Goal: Task Accomplishment & Management: Manage account settings

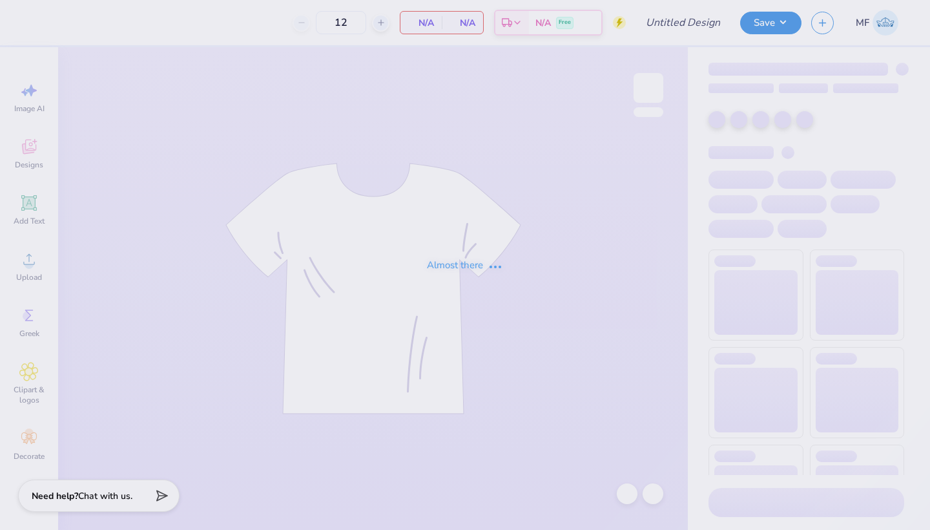
type input "Ivy League"
type input "24"
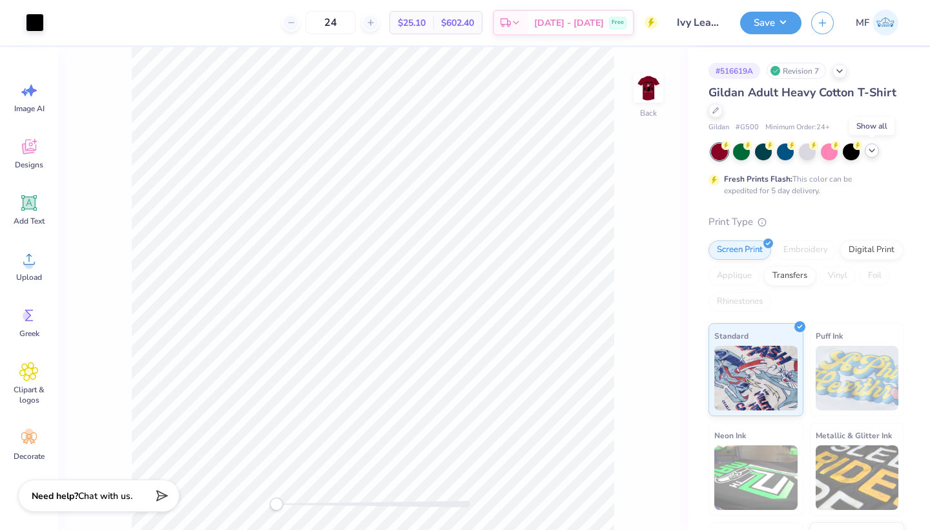
click at [871, 151] on icon at bounding box center [872, 150] width 10 height 10
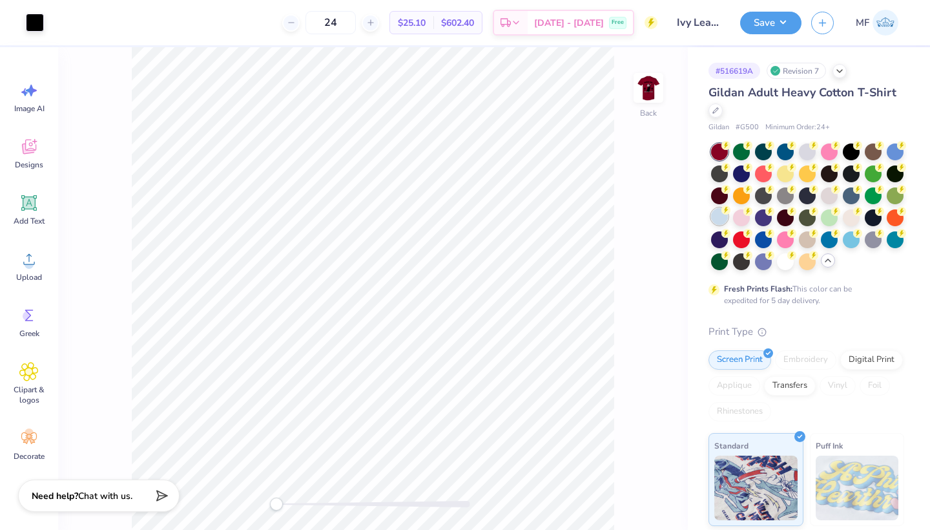
click at [723, 213] on icon at bounding box center [726, 209] width 9 height 9
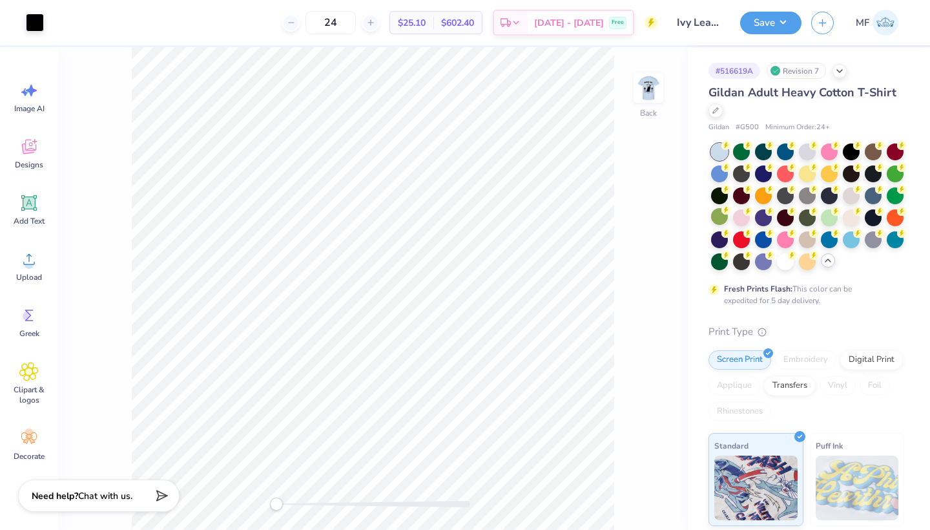
click at [655, 60] on div "Back" at bounding box center [373, 288] width 630 height 483
click at [655, 70] on div "Back" at bounding box center [373, 288] width 630 height 483
click at [655, 81] on img at bounding box center [649, 88] width 52 height 52
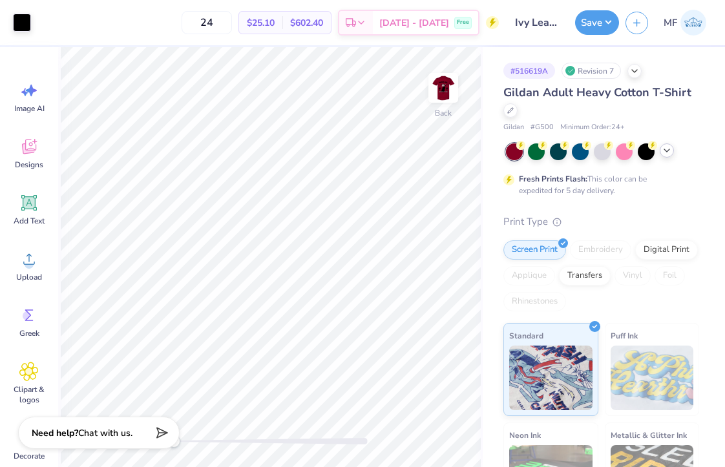
click at [671, 148] on icon at bounding box center [667, 150] width 10 height 10
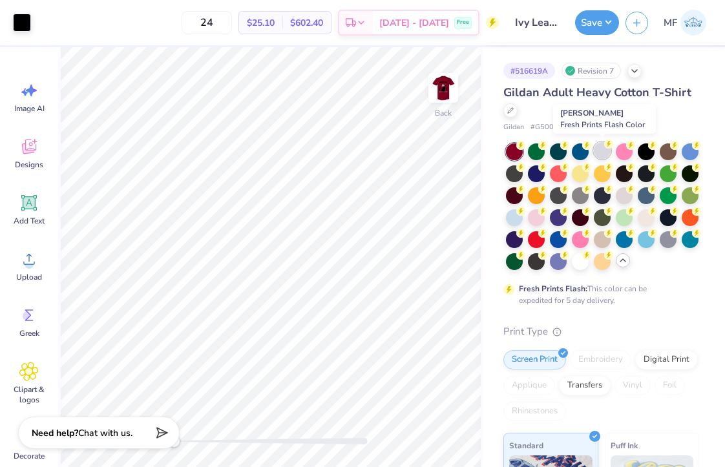
click at [609, 152] on div at bounding box center [602, 150] width 17 height 17
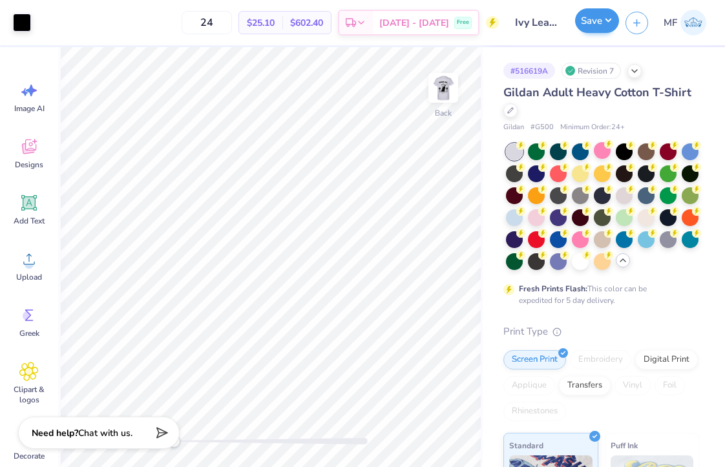
click at [606, 27] on button "Save" at bounding box center [597, 20] width 44 height 25
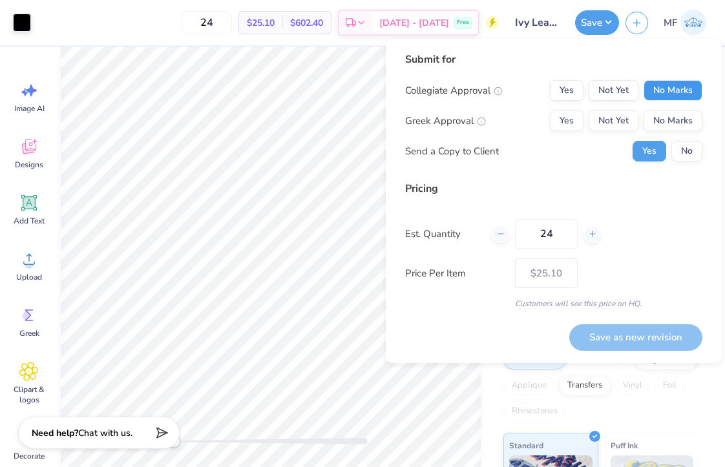
click at [681, 91] on button "No Marks" at bounding box center [672, 90] width 59 height 21
click at [578, 117] on button "Yes" at bounding box center [567, 120] width 34 height 21
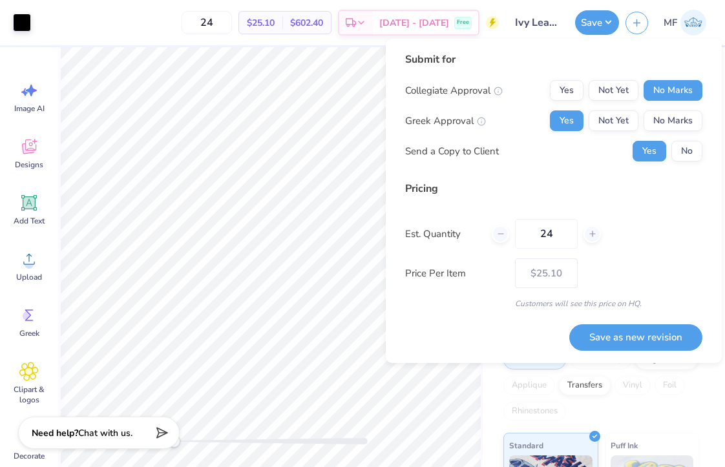
click at [677, 162] on div "Submit for Collegiate Approval Yes Not Yet No Marks Greek Approval Yes Not Yet …" at bounding box center [553, 112] width 297 height 120
click at [677, 149] on button "No" at bounding box center [686, 151] width 31 height 21
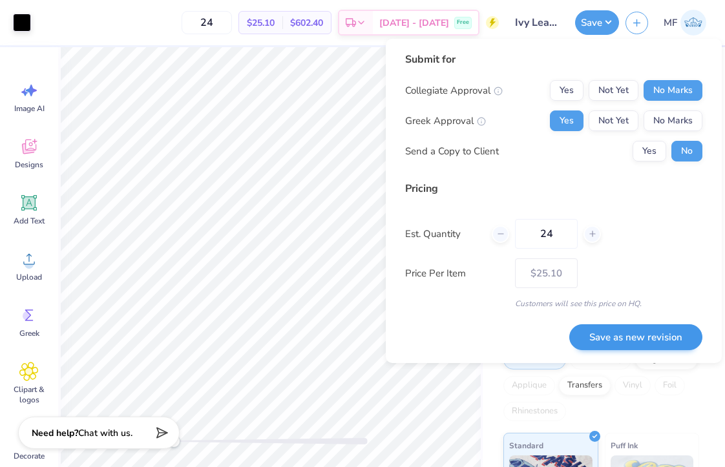
click at [627, 333] on button "Save as new revision" at bounding box center [635, 337] width 133 height 26
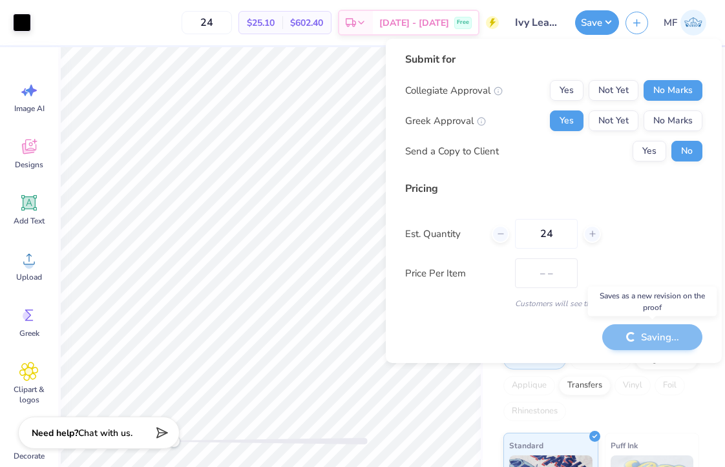
type input "$25.10"
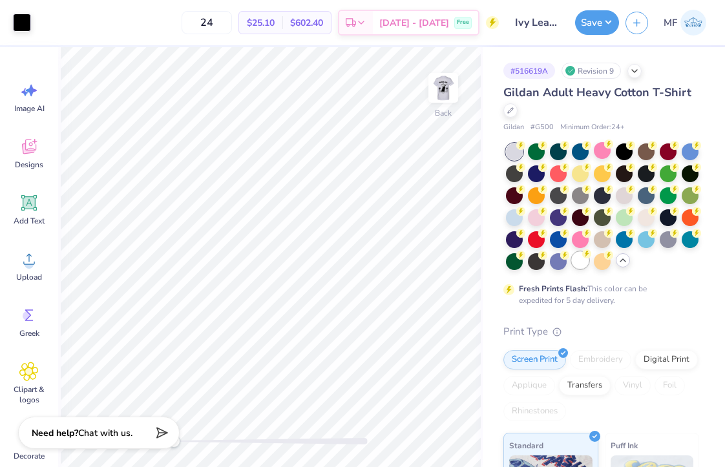
click at [572, 260] on div at bounding box center [580, 260] width 17 height 17
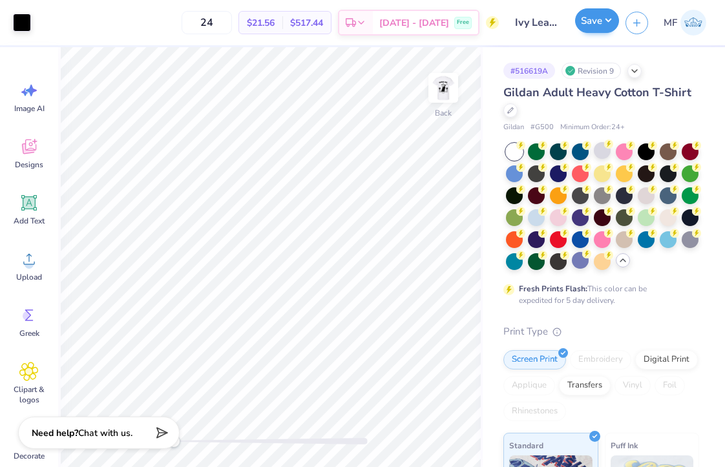
click at [587, 21] on button "Save" at bounding box center [597, 20] width 44 height 25
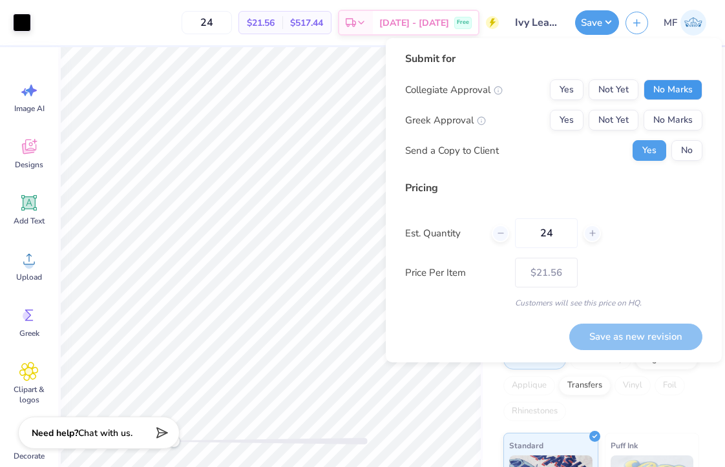
click at [662, 89] on button "No Marks" at bounding box center [672, 89] width 59 height 21
click at [565, 111] on button "Yes" at bounding box center [567, 120] width 34 height 21
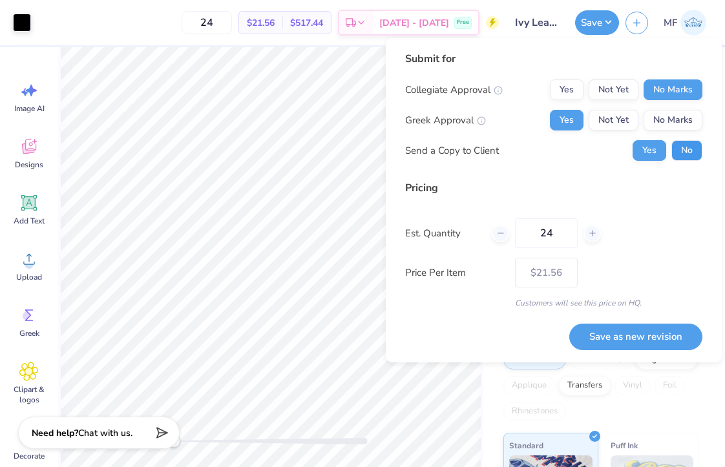
click at [672, 151] on button "No" at bounding box center [686, 150] width 31 height 21
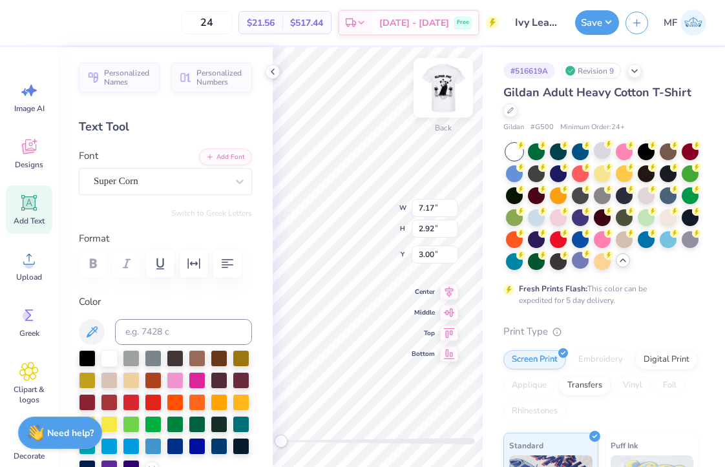
click at [449, 89] on img at bounding box center [443, 88] width 52 height 52
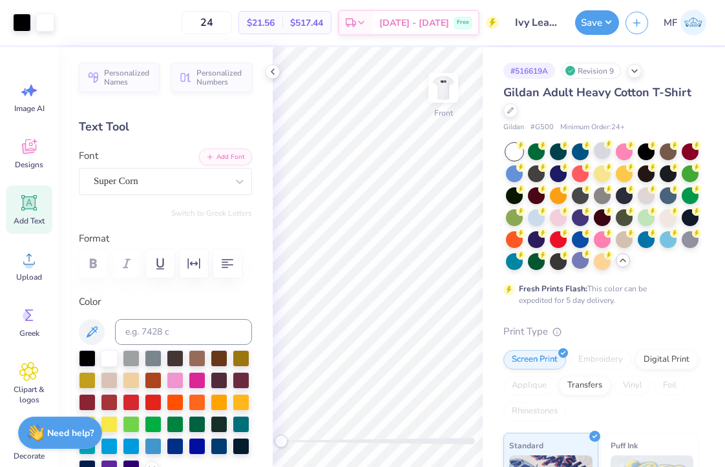
click at [486, 410] on div "Art colors 24 $21.56 Per Item $517.44 Total Est. Delivery Sep 21 - 24 Free Desi…" at bounding box center [362, 233] width 725 height 467
click at [592, 16] on button "Save" at bounding box center [597, 20] width 44 height 25
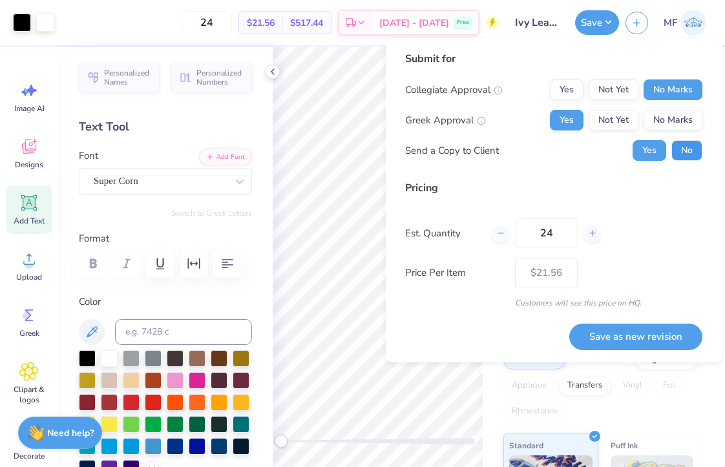
click at [691, 151] on button "No" at bounding box center [686, 150] width 31 height 21
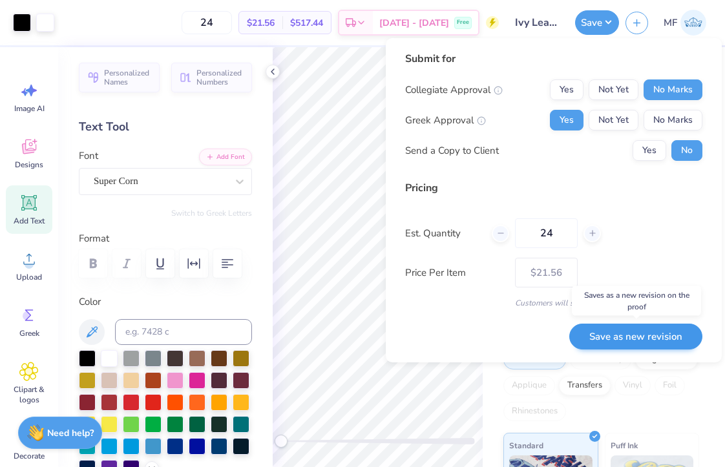
click at [665, 328] on button "Save as new revision" at bounding box center [635, 337] width 133 height 26
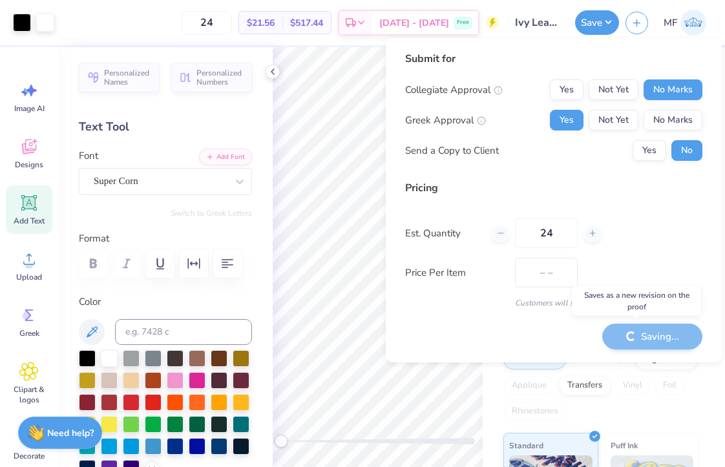
type input "$21.56"
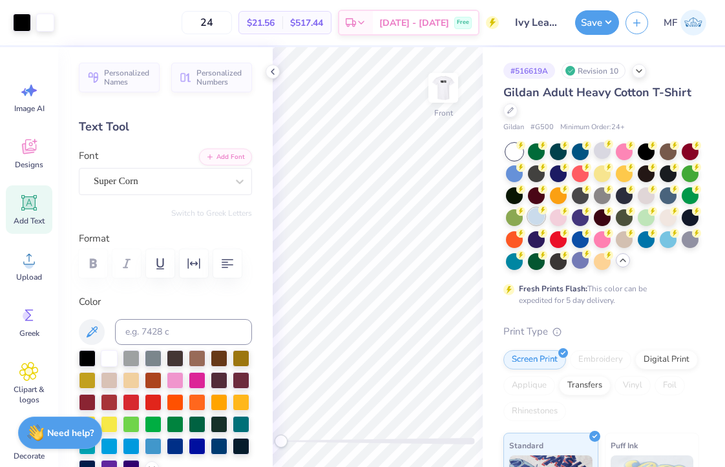
click at [538, 222] on div at bounding box center [536, 216] width 17 height 17
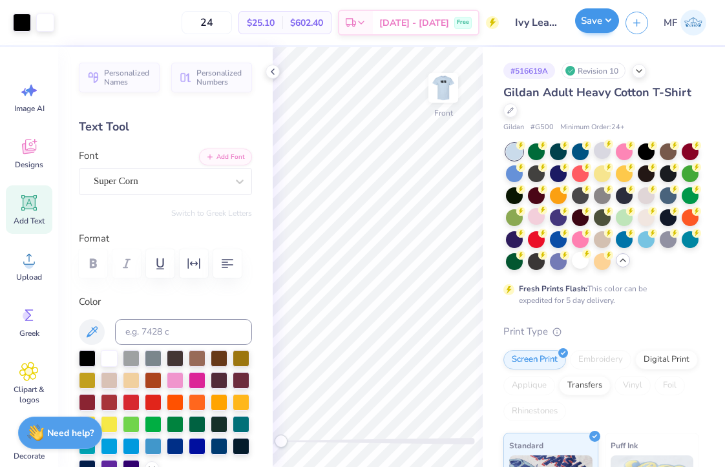
click at [589, 21] on button "Save" at bounding box center [597, 20] width 44 height 25
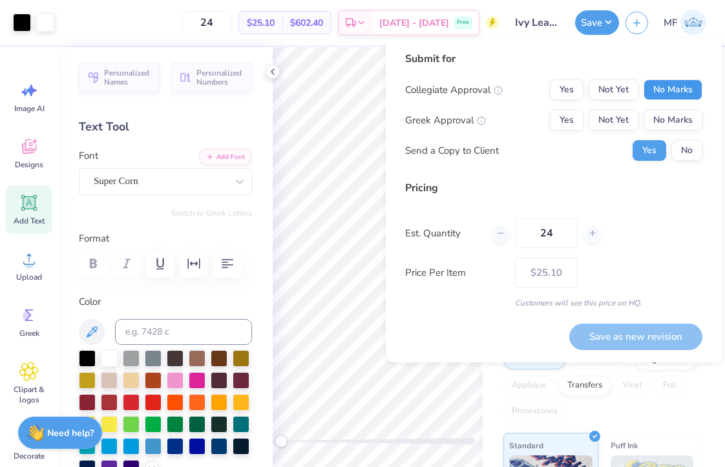
click at [680, 88] on button "No Marks" at bounding box center [672, 89] width 59 height 21
click at [576, 118] on button "Yes" at bounding box center [567, 120] width 34 height 21
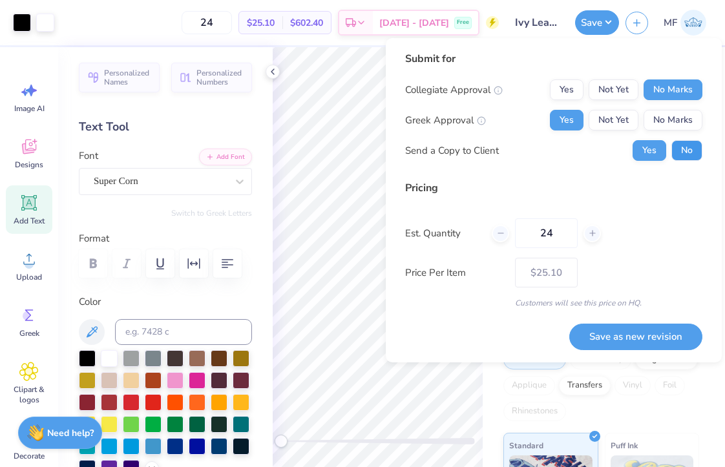
click at [678, 144] on button "No" at bounding box center [686, 150] width 31 height 21
click at [600, 341] on button "Save as new revision" at bounding box center [635, 337] width 133 height 26
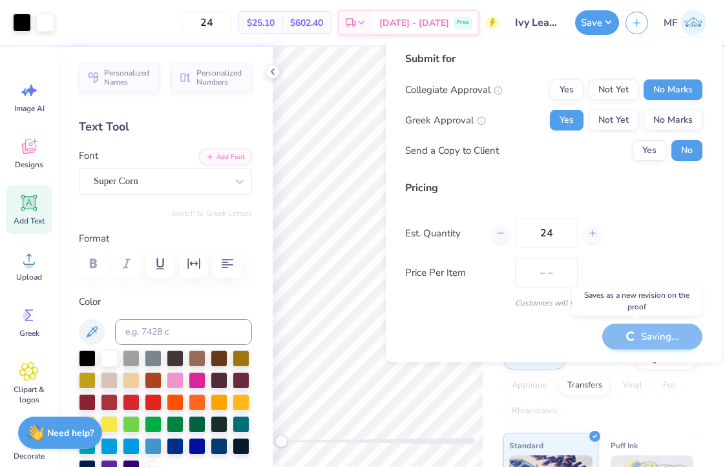
type input "$25.10"
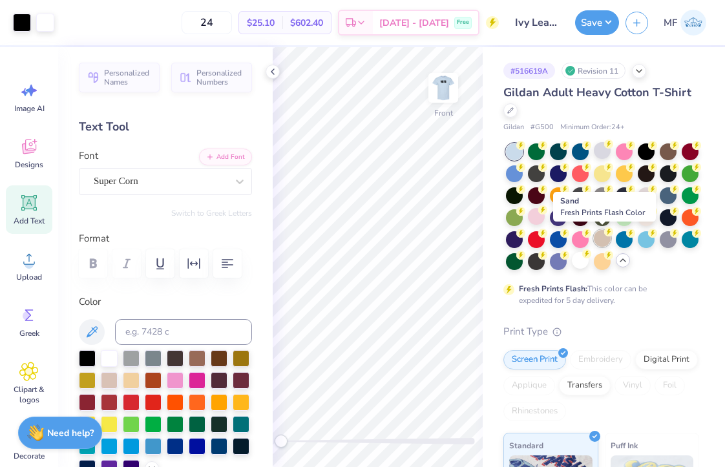
click at [607, 234] on g at bounding box center [608, 231] width 9 height 9
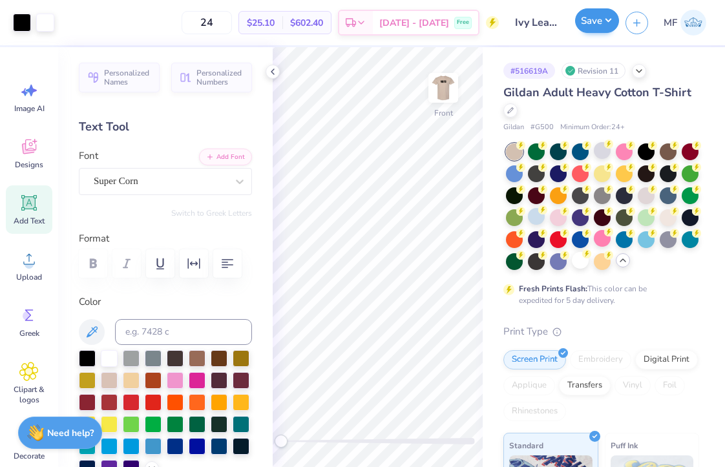
click at [586, 29] on button "Save" at bounding box center [597, 20] width 44 height 25
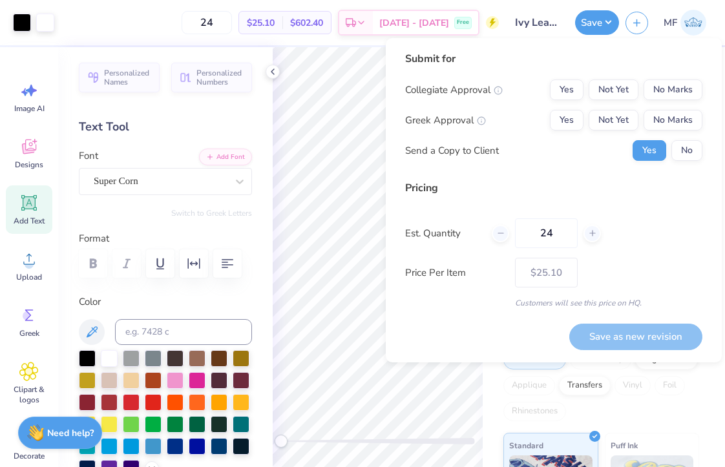
click at [688, 100] on div "Collegiate Approval Yes Not Yet No Marks Greek Approval Yes Not Yet No Marks Se…" at bounding box center [553, 119] width 297 height 81
click at [667, 87] on button "No Marks" at bounding box center [672, 89] width 59 height 21
click at [575, 107] on div "Collegiate Approval Yes Not Yet No Marks Greek Approval Yes Not Yet No Marks Se…" at bounding box center [553, 119] width 297 height 81
click at [575, 126] on button "Yes" at bounding box center [567, 120] width 34 height 21
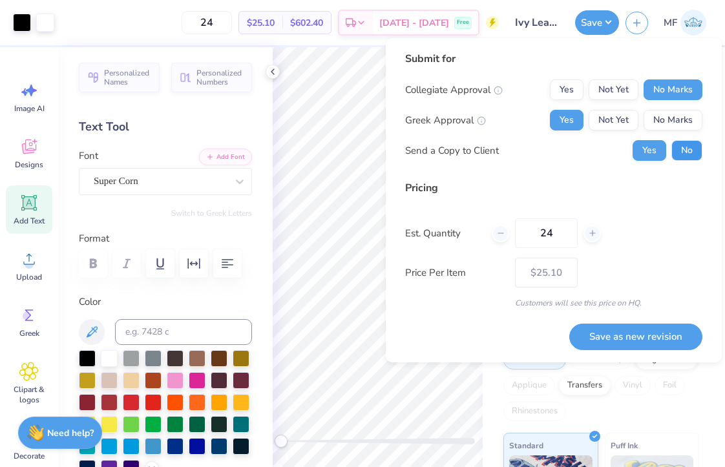
click at [691, 149] on button "No" at bounding box center [686, 150] width 31 height 21
click at [648, 324] on button "Save as new revision" at bounding box center [635, 337] width 133 height 26
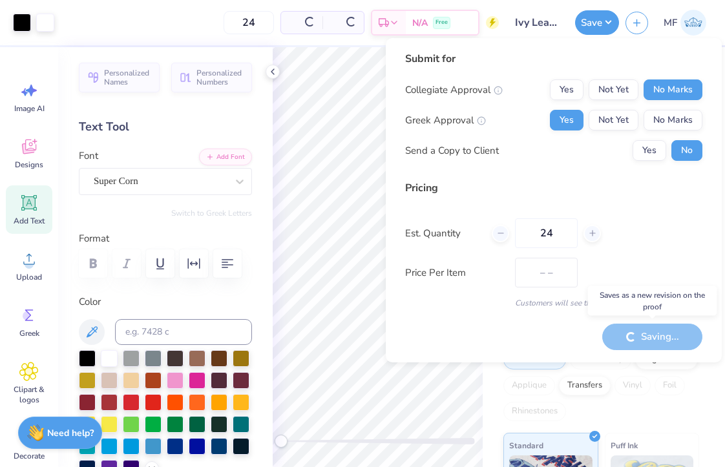
type input "$25.10"
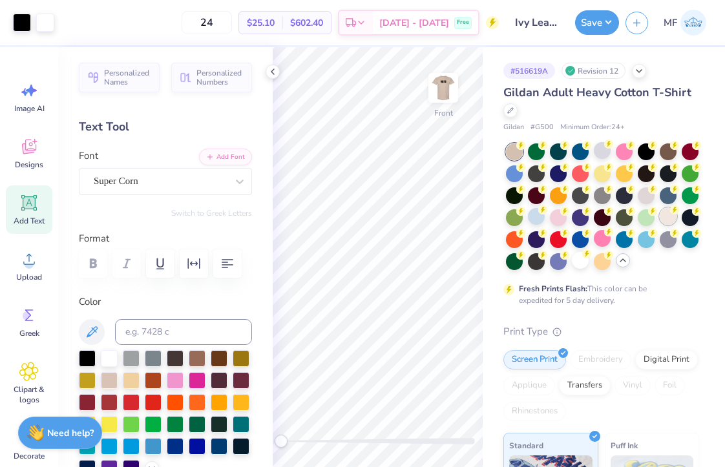
click at [663, 210] on div at bounding box center [668, 216] width 17 height 17
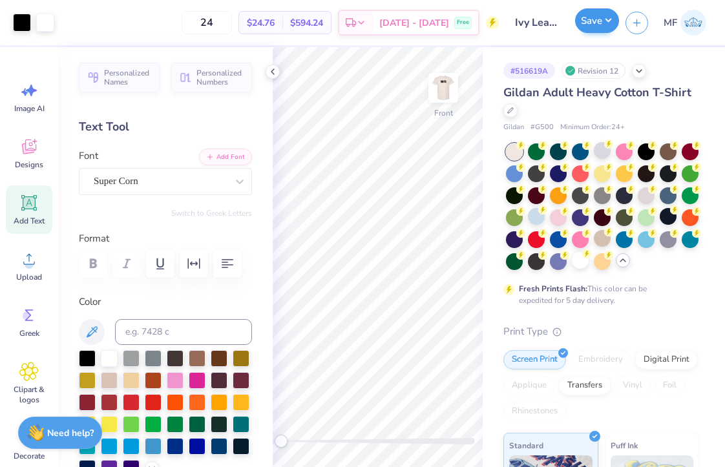
click at [605, 28] on button "Save" at bounding box center [597, 20] width 44 height 25
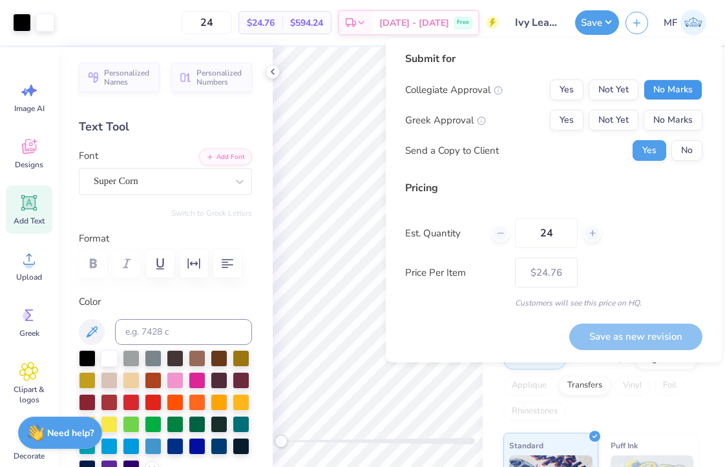
click at [666, 96] on button "No Marks" at bounding box center [672, 89] width 59 height 21
click at [583, 118] on button "Yes" at bounding box center [567, 120] width 34 height 21
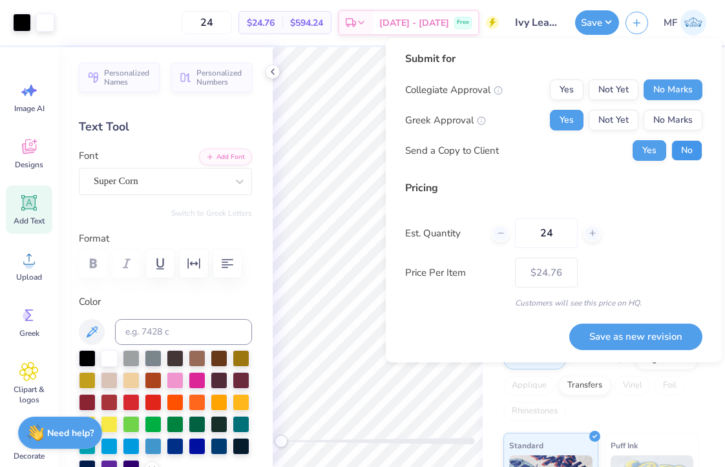
click at [682, 154] on button "No" at bounding box center [686, 150] width 31 height 21
click at [682, 341] on button "Save as new revision" at bounding box center [635, 337] width 133 height 26
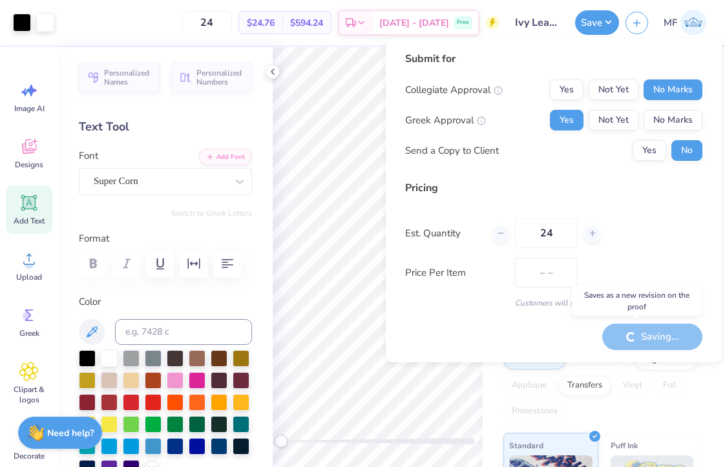
type input "$24.76"
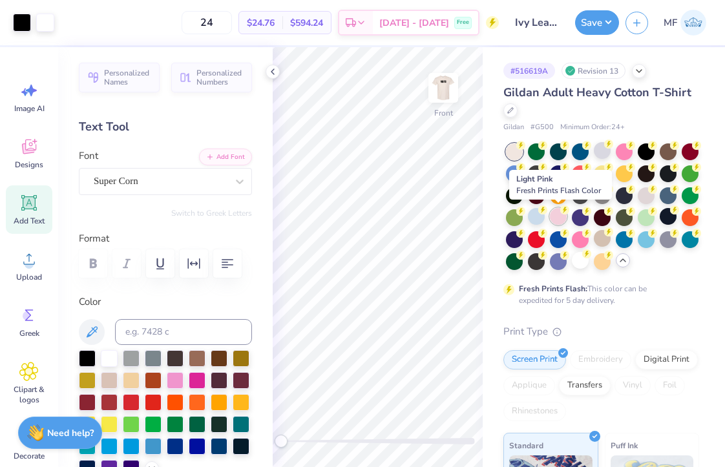
click at [558, 210] on div at bounding box center [558, 216] width 17 height 17
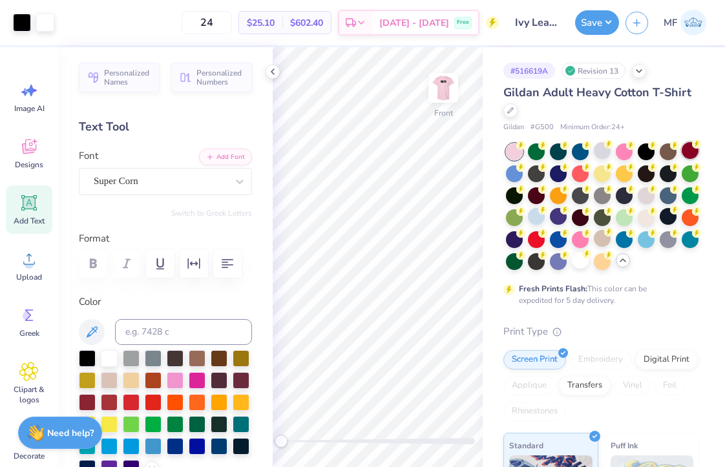
click at [685, 156] on div at bounding box center [690, 150] width 17 height 17
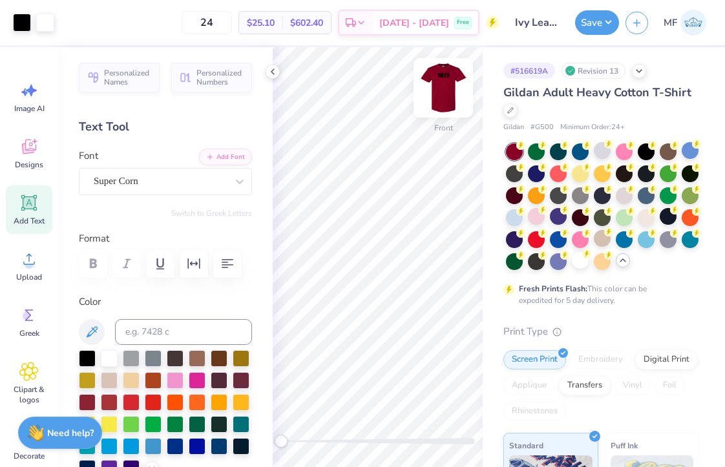
click at [439, 80] on img at bounding box center [443, 88] width 52 height 52
click at [508, 111] on icon at bounding box center [510, 109] width 5 height 5
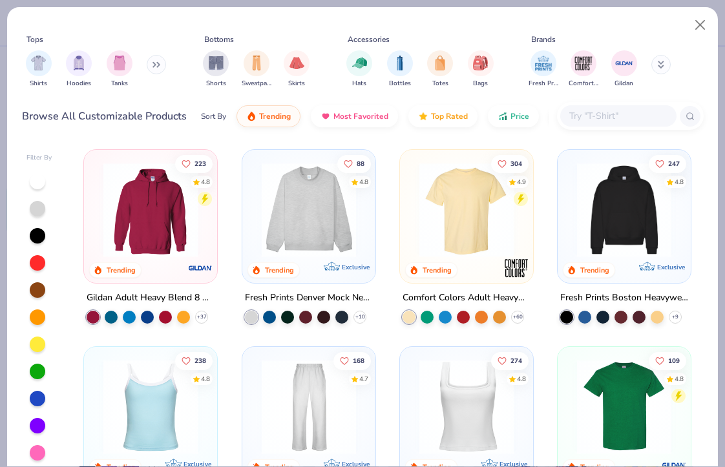
click at [168, 261] on div at bounding box center [150, 213] width 120 height 114
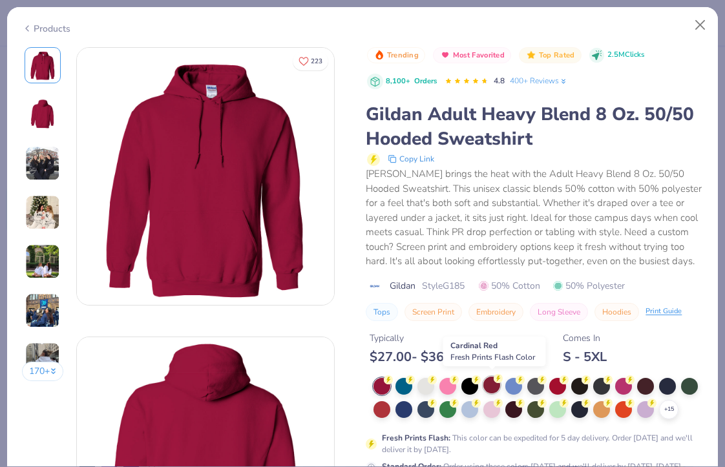
click at [492, 383] on div at bounding box center [491, 385] width 17 height 17
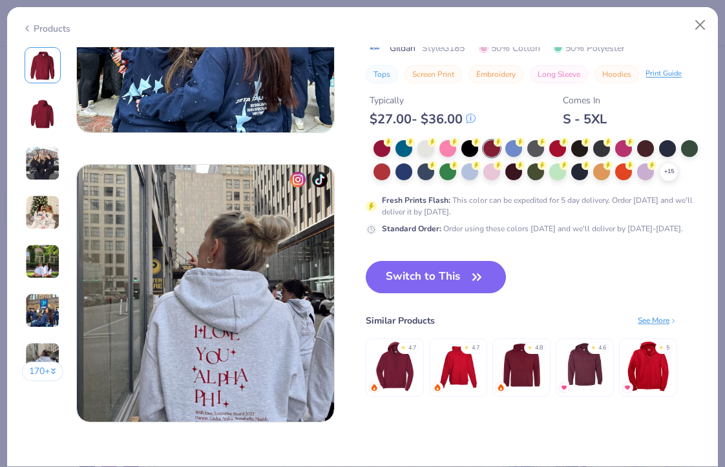
scroll to position [1619, 0]
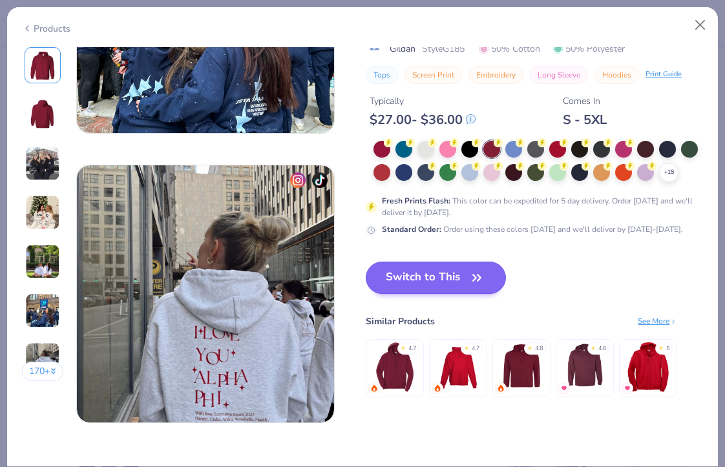
click at [441, 277] on button "Switch to This" at bounding box center [436, 278] width 140 height 32
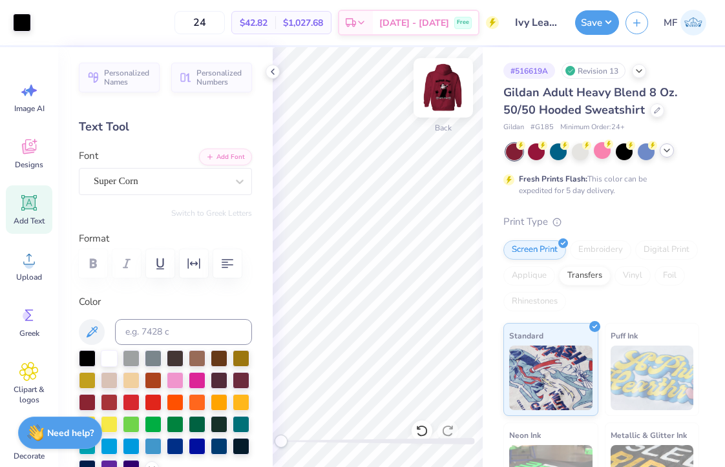
click at [454, 77] on img at bounding box center [443, 88] width 52 height 52
click at [445, 78] on img at bounding box center [443, 88] width 52 height 52
click at [600, 26] on button "Save" at bounding box center [597, 20] width 44 height 25
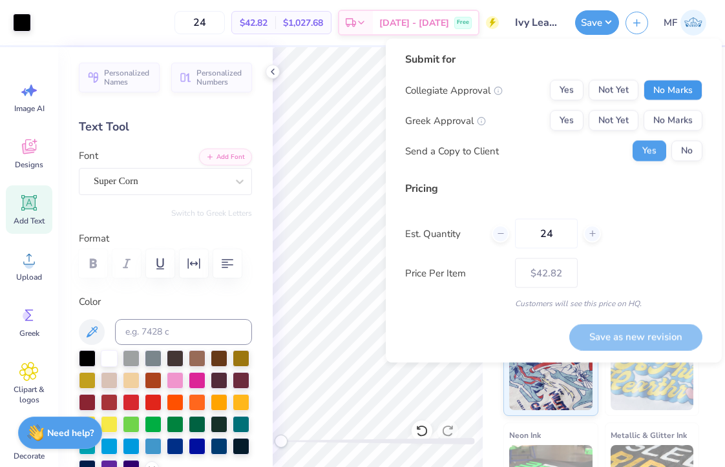
click at [682, 94] on button "No Marks" at bounding box center [672, 90] width 59 height 21
click at [567, 119] on button "Yes" at bounding box center [567, 120] width 34 height 21
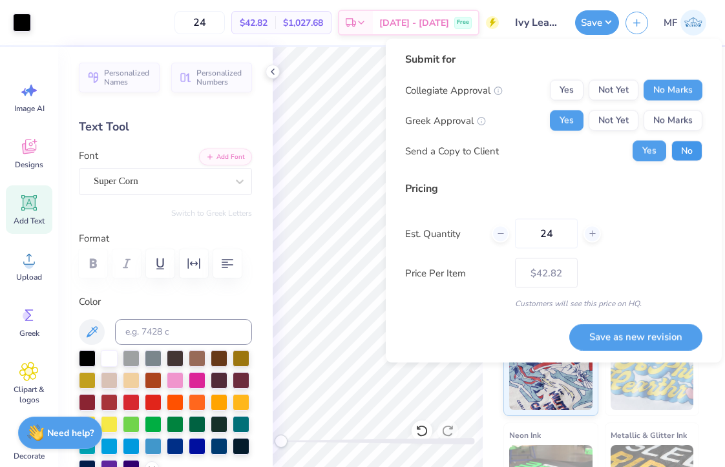
click at [679, 151] on button "No" at bounding box center [686, 151] width 31 height 21
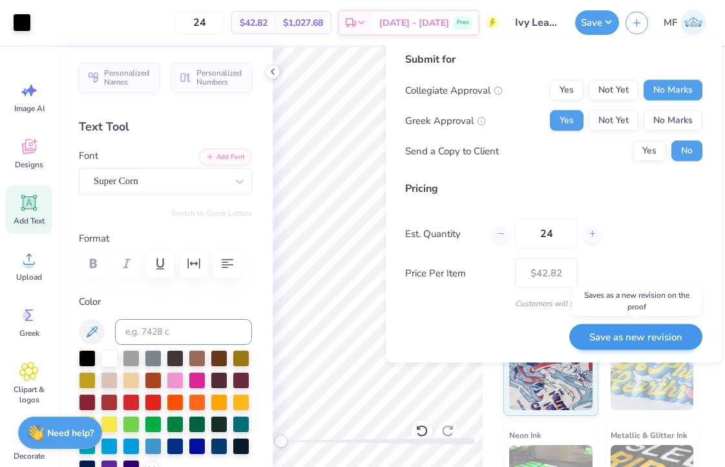
click at [654, 335] on button "Save as new revision" at bounding box center [635, 337] width 133 height 26
type input "$42.82"
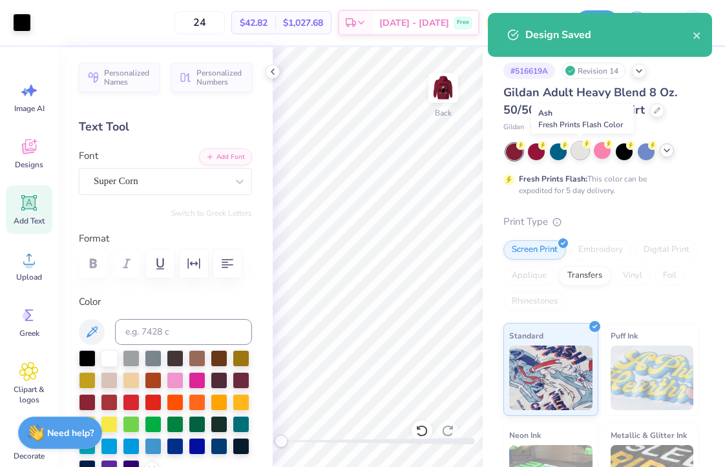
click at [584, 151] on div at bounding box center [580, 150] width 17 height 17
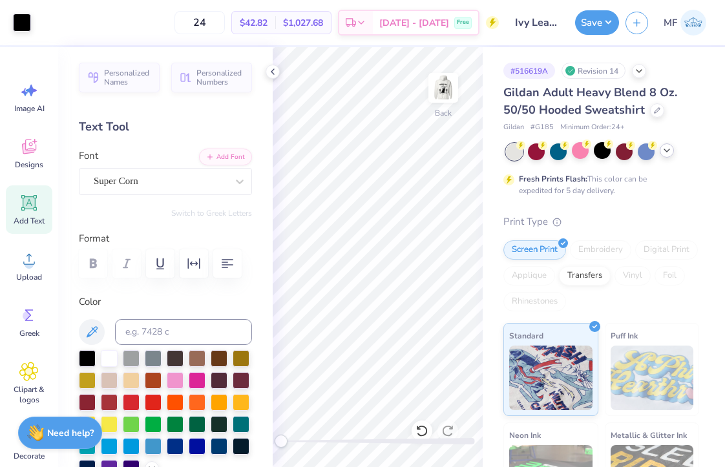
click at [592, 25] on div "Art colors 24 $42.82 Per Item $1,027.68 Total Est. Delivery Sep 21 - 24 Free De…" at bounding box center [362, 233] width 725 height 467
click at [599, 5] on div "Save MF" at bounding box center [650, 22] width 150 height 45
click at [599, 15] on button "Save" at bounding box center [597, 20] width 44 height 25
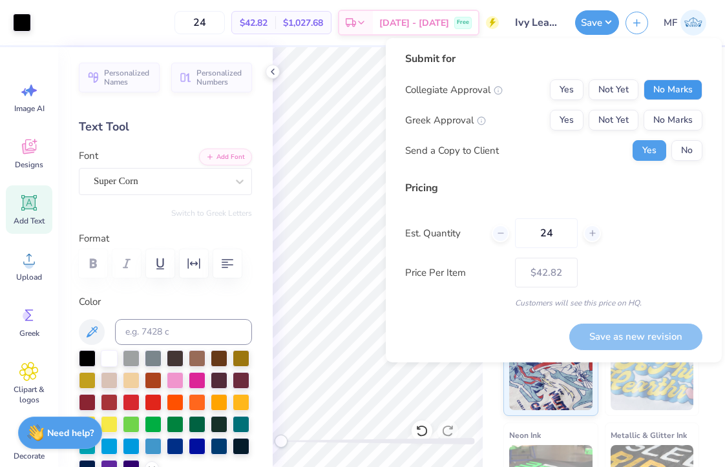
click at [658, 89] on button "No Marks" at bounding box center [672, 89] width 59 height 21
click at [576, 121] on button "Yes" at bounding box center [567, 120] width 34 height 21
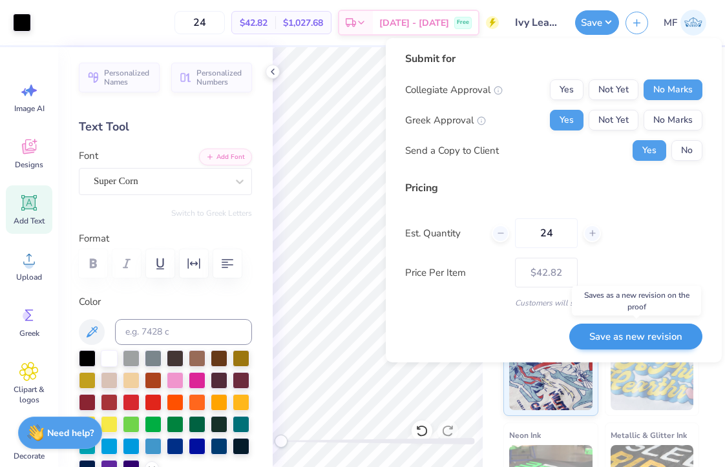
click at [631, 332] on button "Save as new revision" at bounding box center [635, 337] width 133 height 26
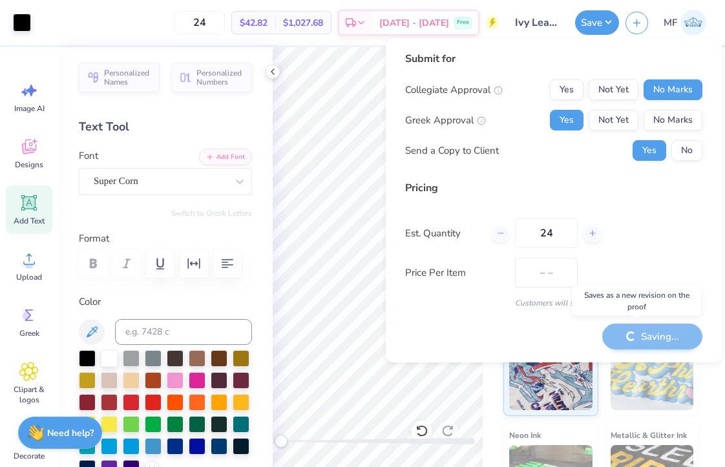
type input "$42.82"
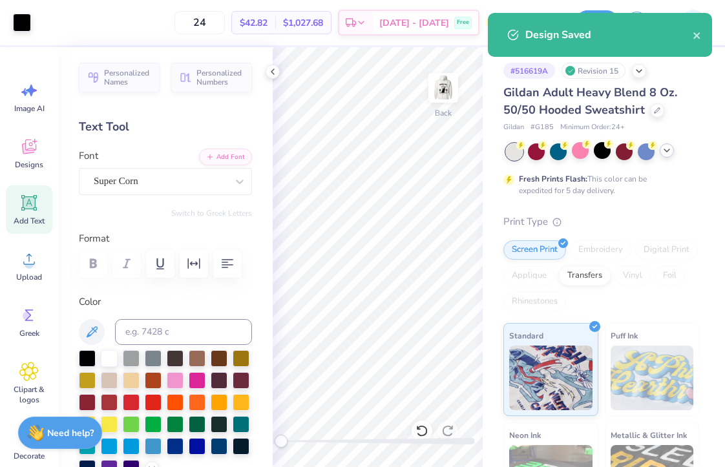
click at [662, 146] on icon at bounding box center [667, 150] width 10 height 10
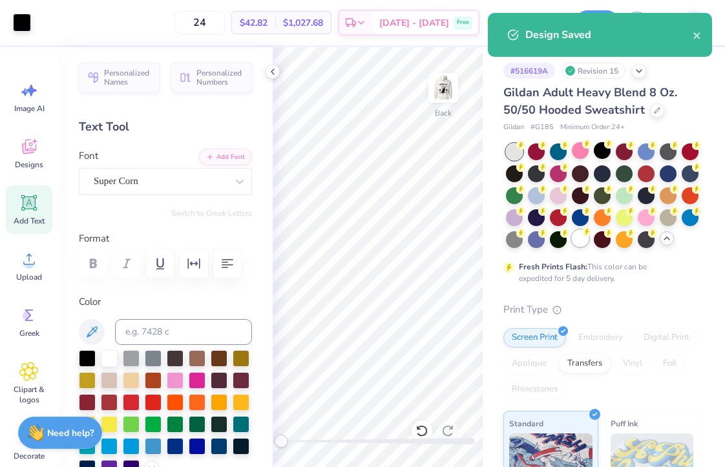
click at [580, 240] on div at bounding box center [580, 238] width 17 height 17
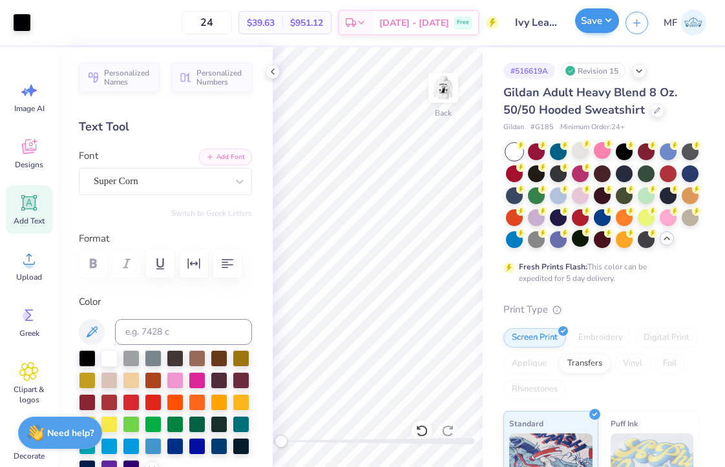
click at [594, 24] on button "Save" at bounding box center [597, 20] width 44 height 25
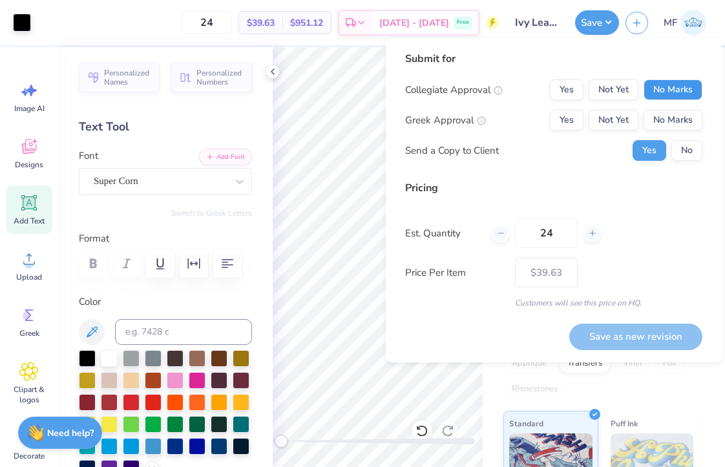
click at [665, 92] on button "No Marks" at bounding box center [672, 89] width 59 height 21
click at [563, 127] on button "Yes" at bounding box center [567, 120] width 34 height 21
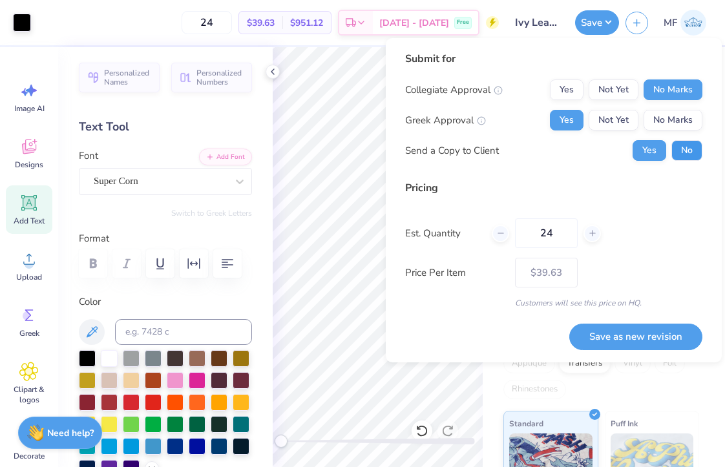
click at [680, 147] on button "No" at bounding box center [686, 150] width 31 height 21
click at [636, 346] on button "Save as new revision" at bounding box center [635, 337] width 133 height 26
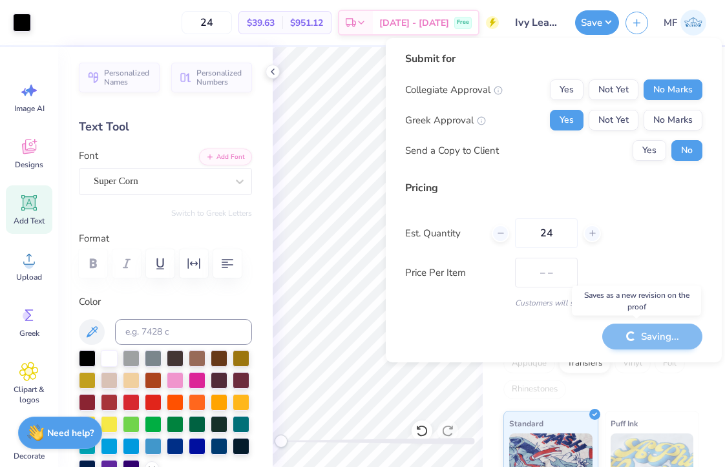
type input "$39.63"
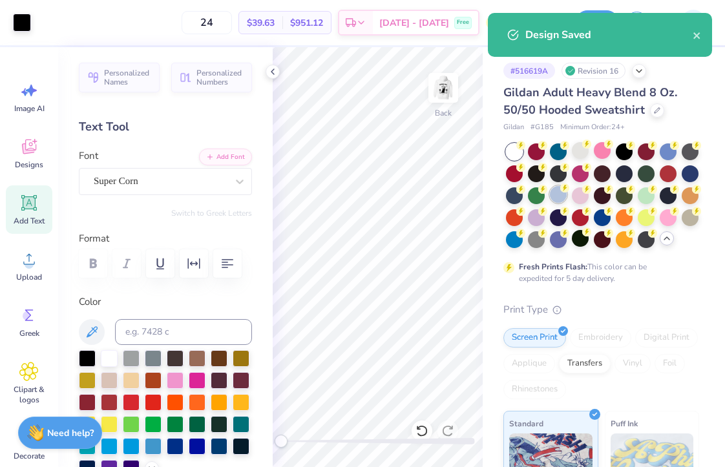
click at [562, 194] on div at bounding box center [558, 194] width 17 height 17
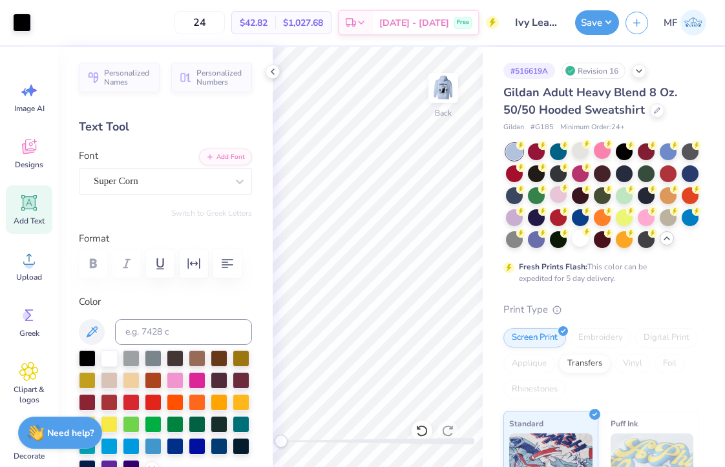
click at [598, 25] on div "Art colors 24 $42.82 Per Item $1,027.68 Total Est. Delivery Sep 21 - 24 Free De…" at bounding box center [362, 233] width 725 height 467
click at [605, 27] on button "Save" at bounding box center [597, 20] width 44 height 25
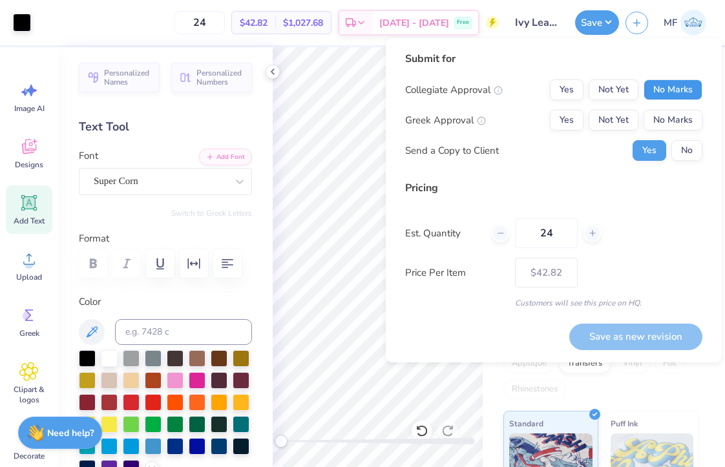
click at [679, 94] on button "No Marks" at bounding box center [672, 89] width 59 height 21
click at [552, 127] on button "Yes" at bounding box center [567, 120] width 34 height 21
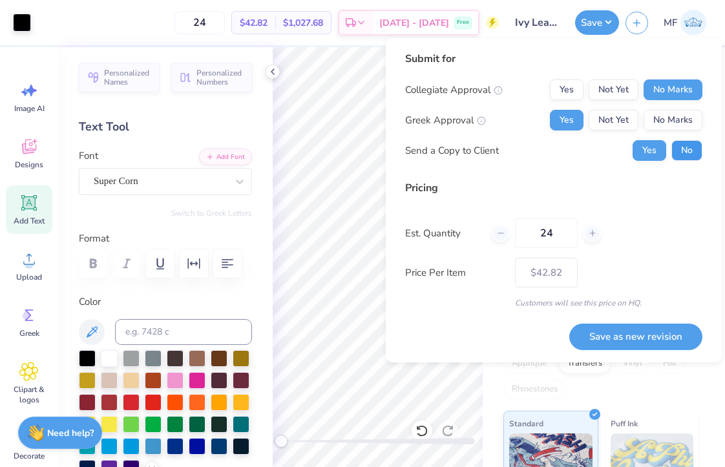
click at [682, 154] on button "No" at bounding box center [686, 150] width 31 height 21
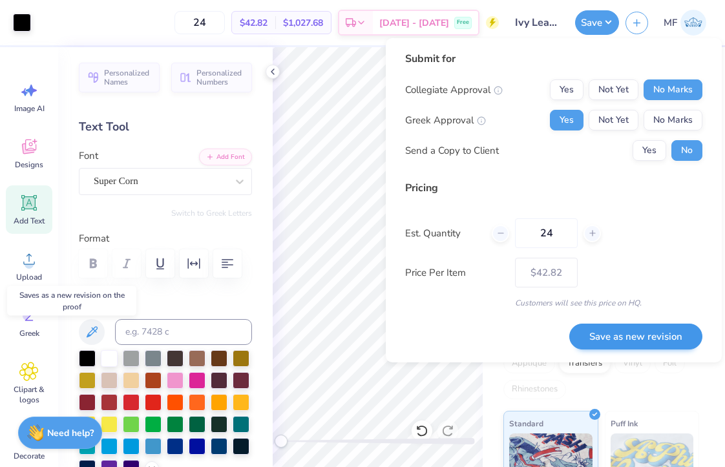
click at [618, 337] on button "Save as new revision" at bounding box center [635, 337] width 133 height 26
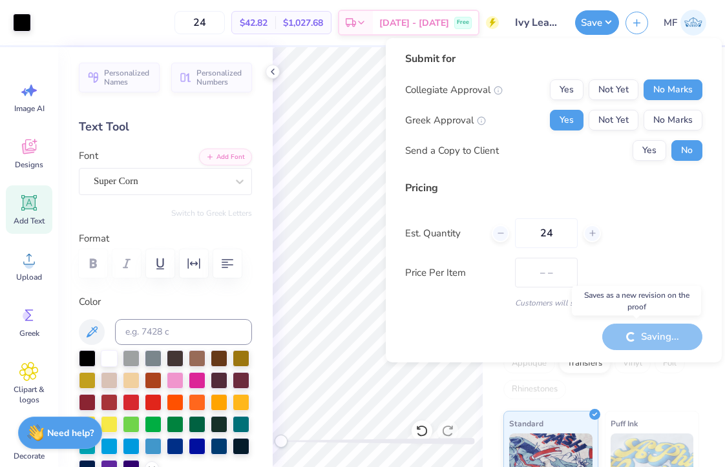
type input "$42.82"
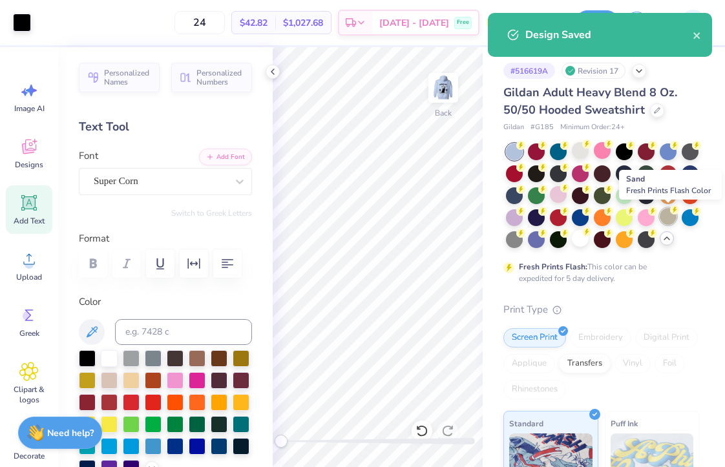
click at [666, 219] on div at bounding box center [668, 216] width 17 height 17
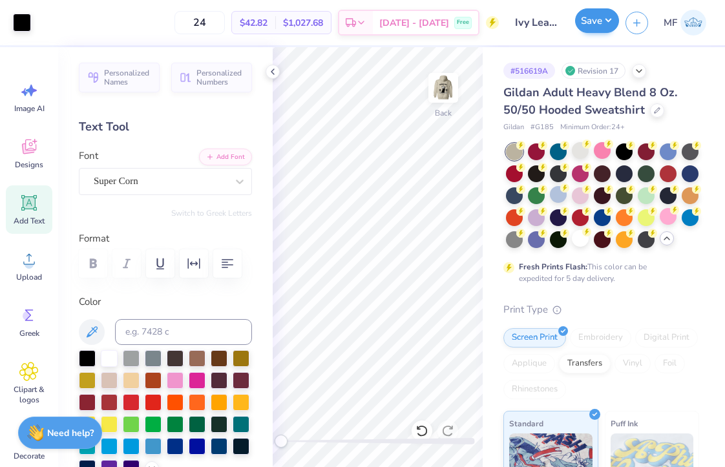
click at [598, 25] on button "Save" at bounding box center [597, 20] width 44 height 25
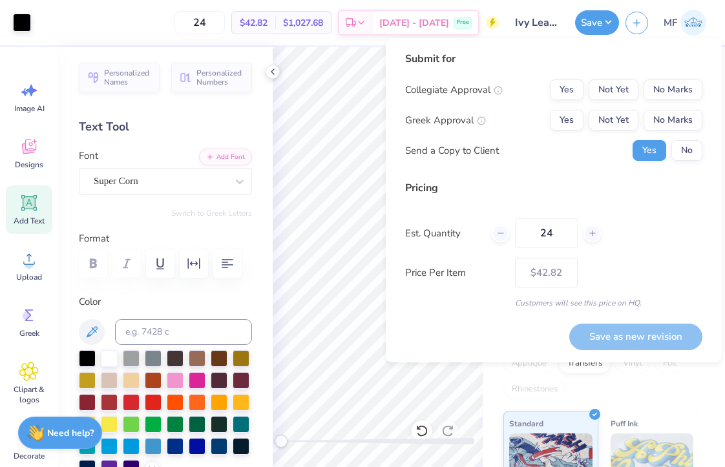
click at [666, 79] on div "Submit for Collegiate Approval Yes Not Yet No Marks Greek Approval Yes Not Yet …" at bounding box center [553, 111] width 297 height 120
click at [666, 93] on button "No Marks" at bounding box center [672, 89] width 59 height 21
click at [578, 110] on button "Yes" at bounding box center [567, 120] width 34 height 21
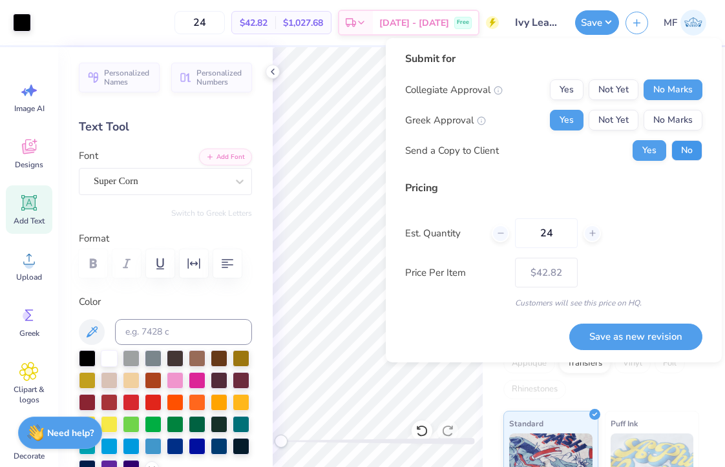
click at [684, 149] on button "No" at bounding box center [686, 150] width 31 height 21
click at [674, 331] on button "Save as new revision" at bounding box center [635, 337] width 133 height 26
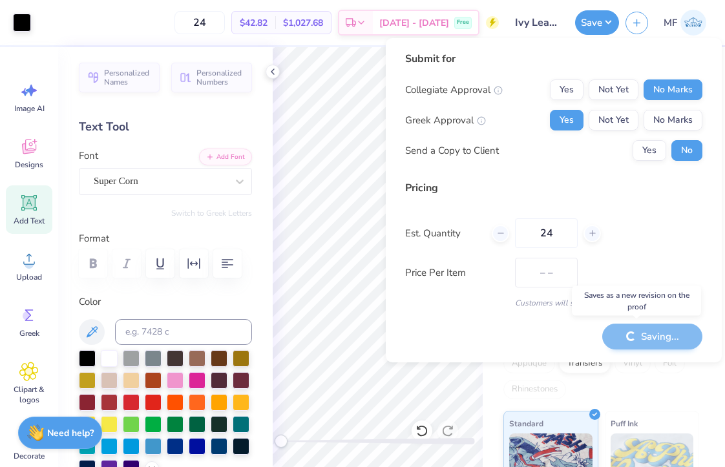
type input "$42.82"
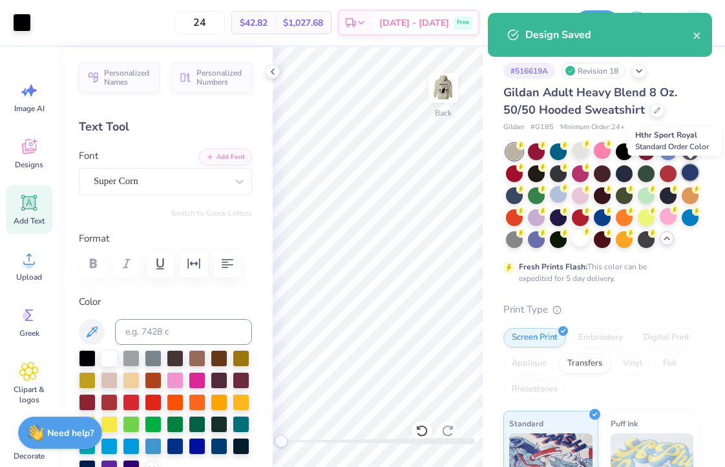
click at [685, 172] on div at bounding box center [690, 172] width 17 height 17
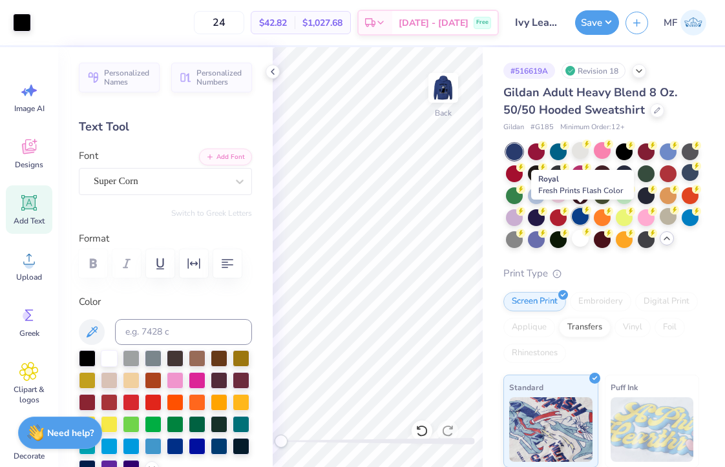
click at [579, 220] on div at bounding box center [580, 216] width 17 height 17
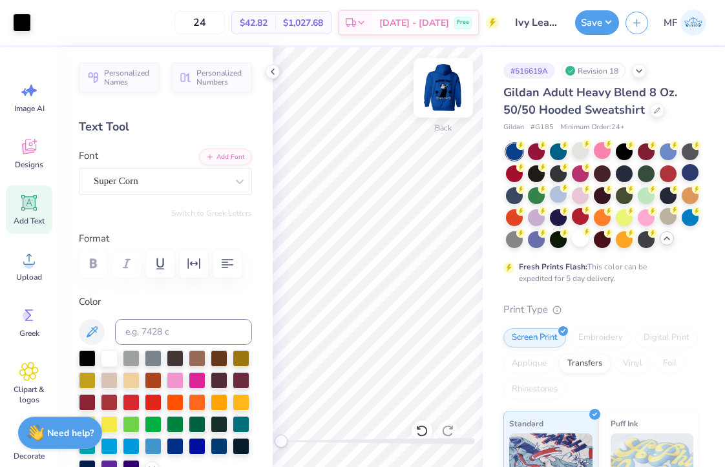
click at [451, 81] on img at bounding box center [443, 88] width 52 height 52
click at [451, 81] on img at bounding box center [443, 88] width 26 height 26
click at [581, 191] on div at bounding box center [580, 194] width 17 height 17
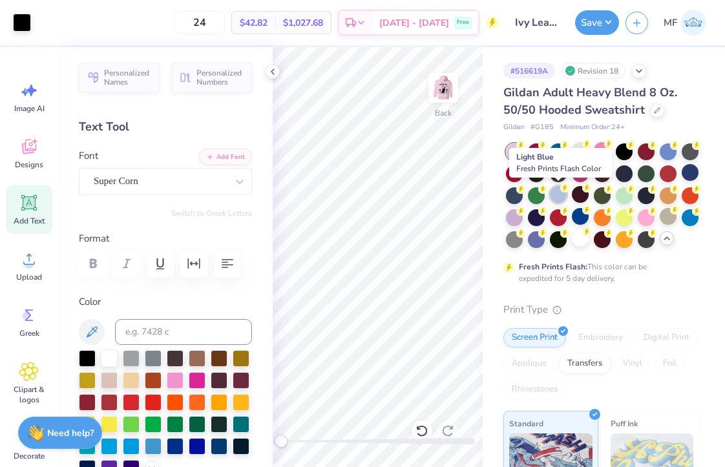
click at [558, 200] on div at bounding box center [558, 194] width 17 height 17
click at [656, 111] on icon at bounding box center [657, 109] width 6 height 6
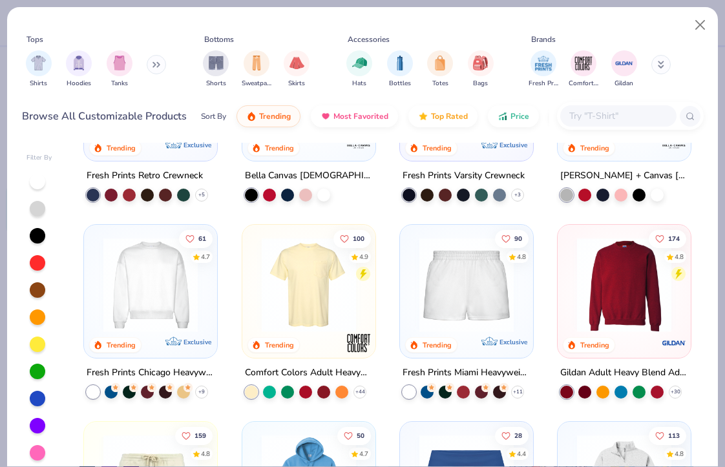
scroll to position [521, 0]
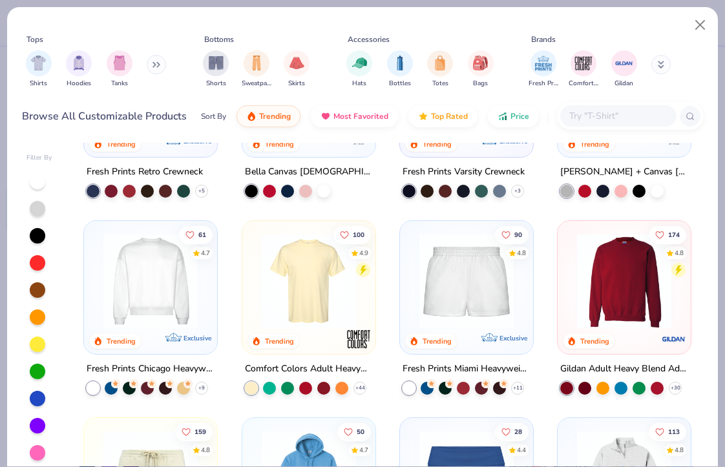
click at [609, 256] on img at bounding box center [623, 281] width 107 height 94
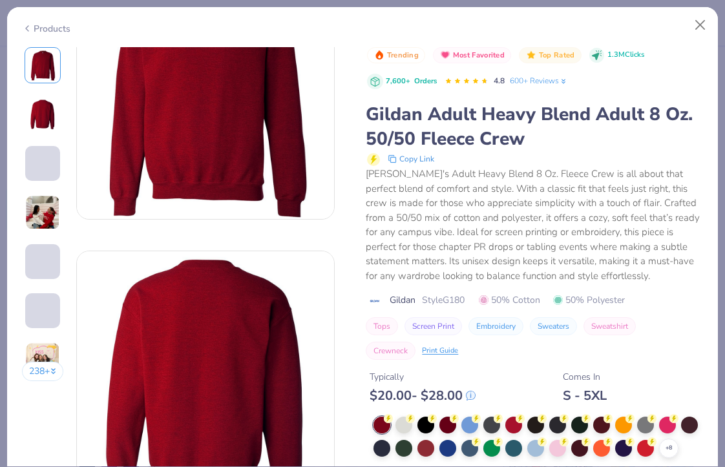
scroll to position [89, 0]
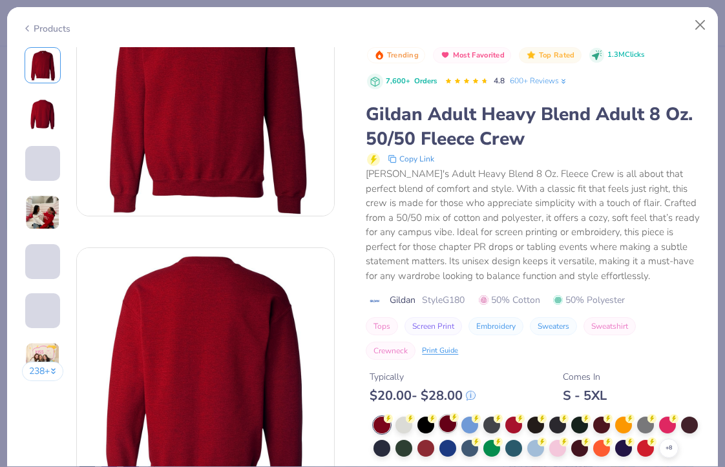
click at [450, 421] on div at bounding box center [447, 423] width 17 height 17
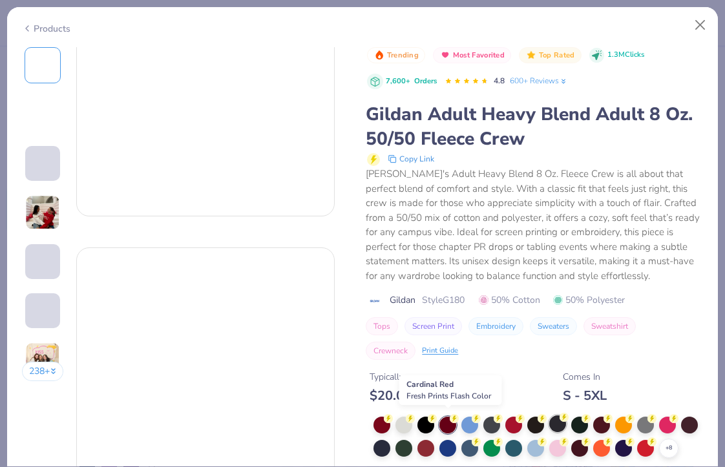
scroll to position [373, 0]
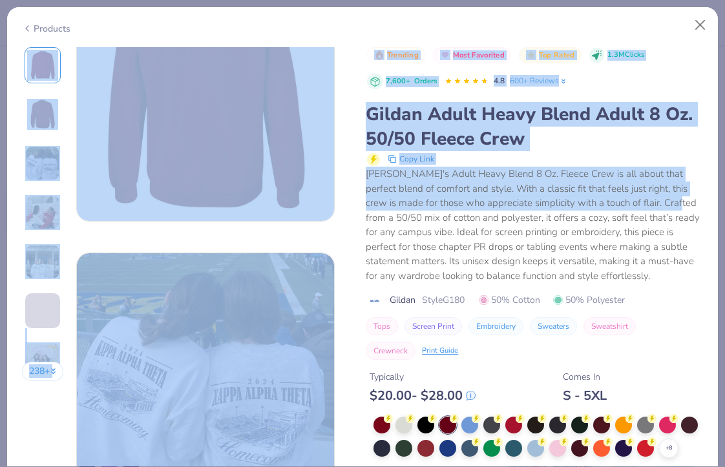
drag, startPoint x: 639, startPoint y: 206, endPoint x: 622, endPoint y: 39, distance: 167.5
click at [622, 39] on div "Products 238 + 174 KD Kappa Alpha Theta, University of Delaware KM Kappa Delta,…" at bounding box center [362, 236] width 712 height 461
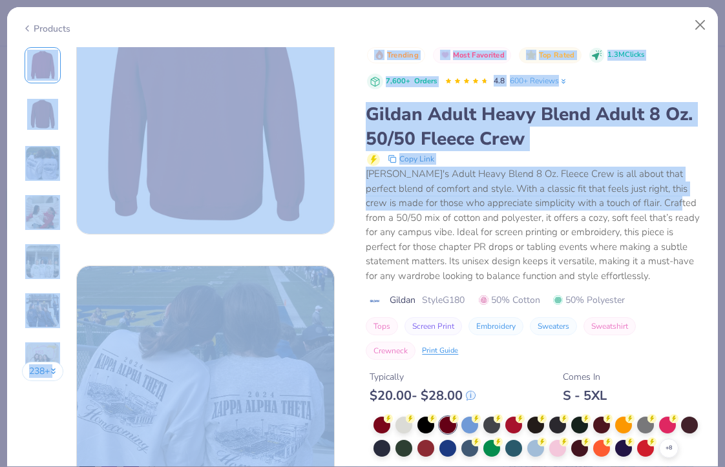
click at [629, 98] on div "Trending Most Favorited Top Rated 1.3M Clicks 7,600+ Orders 4.8 600+ Reviews Gi…" at bounding box center [534, 203] width 337 height 313
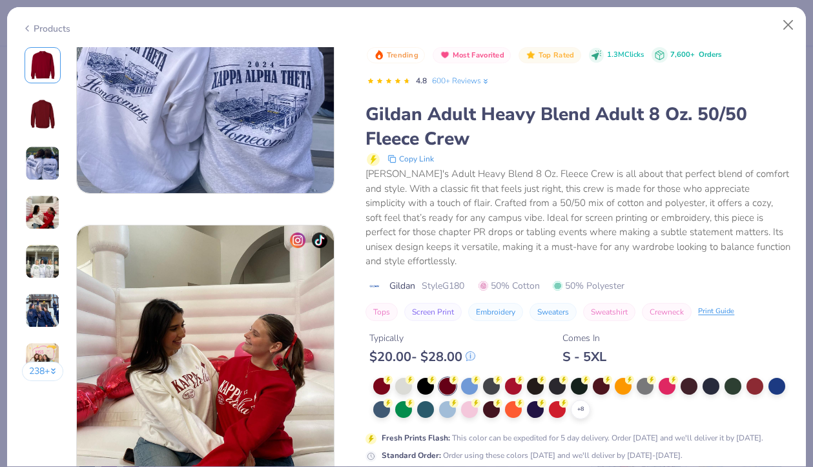
scroll to position [767, 0]
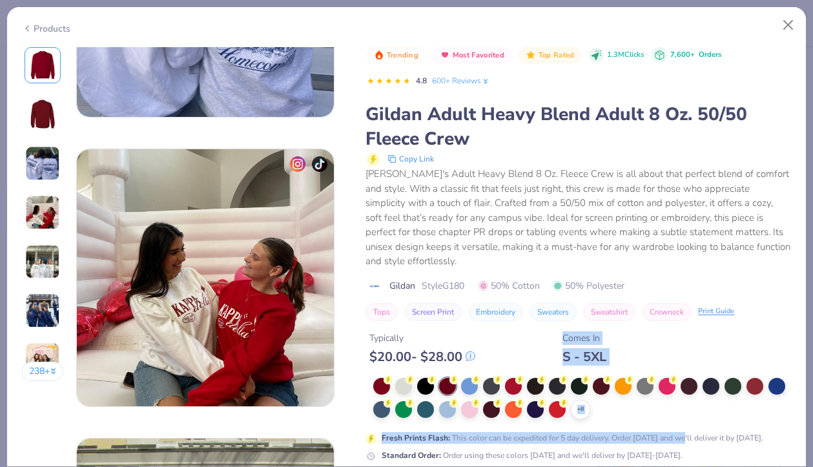
drag, startPoint x: 685, startPoint y: 426, endPoint x: 656, endPoint y: 309, distance: 120.6
click at [656, 309] on div "Trending Most Favorited Top Rated 1.3M Clicks 7,600+ Orders 4.8 600+ Reviews Gi…" at bounding box center [579, 254] width 426 height 415
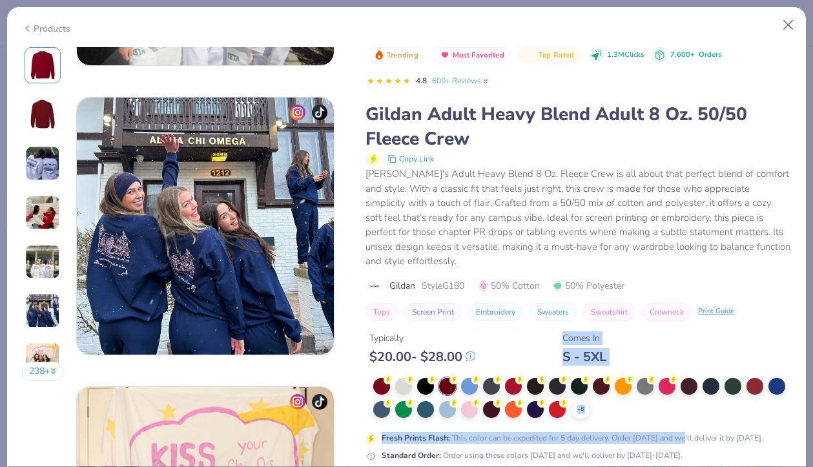
scroll to position [804, 0]
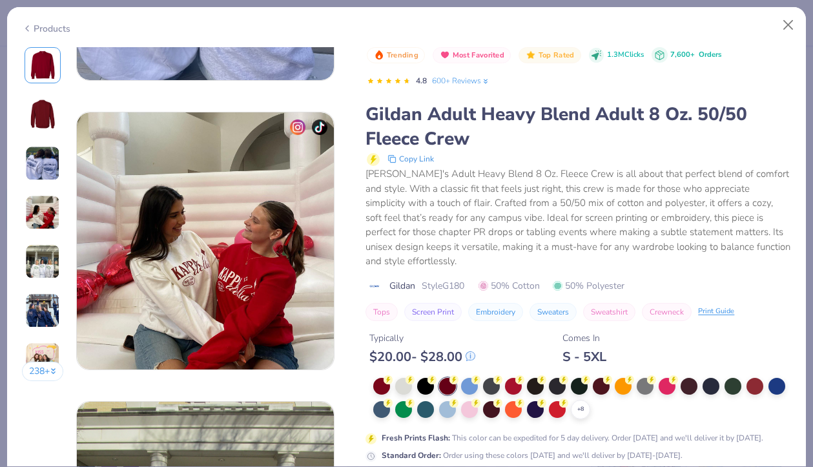
click at [722, 210] on div "Gildan's Adult Heavy Blend 8 Oz. Fleece Crew is all about that perfect blend of…" at bounding box center [579, 218] width 426 height 102
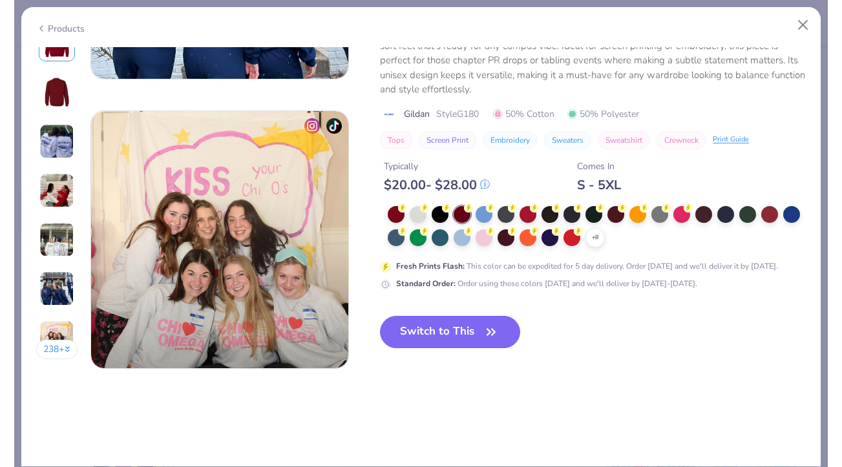
scroll to position [1621, 0]
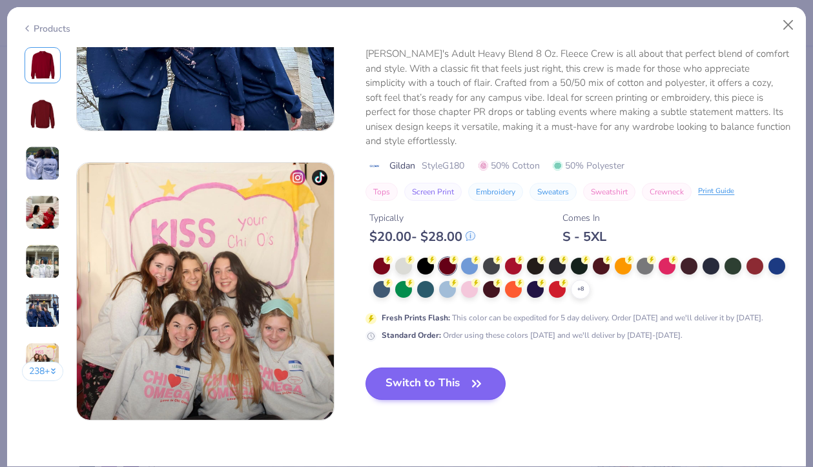
click at [407, 378] on button "Switch to This" at bounding box center [436, 384] width 140 height 32
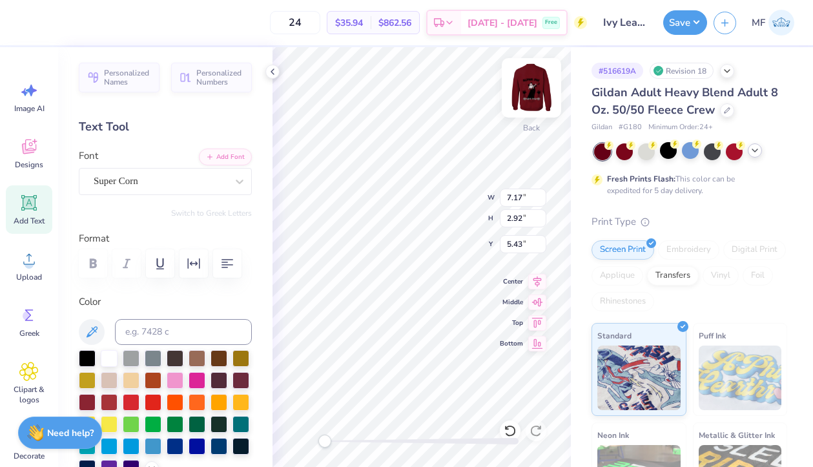
click at [519, 101] on img at bounding box center [532, 88] width 52 height 52
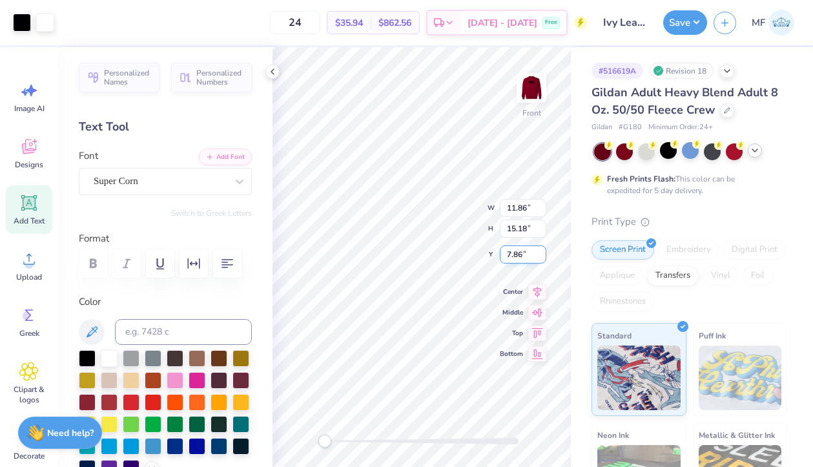
click at [541, 251] on input "7.86" at bounding box center [523, 254] width 47 height 18
click at [541, 258] on input "7.85" at bounding box center [523, 254] width 47 height 18
click at [541, 258] on input "7.84" at bounding box center [523, 254] width 47 height 18
click at [541, 258] on input "7.83" at bounding box center [523, 254] width 47 height 18
click at [541, 258] on input "7.82" at bounding box center [523, 254] width 47 height 18
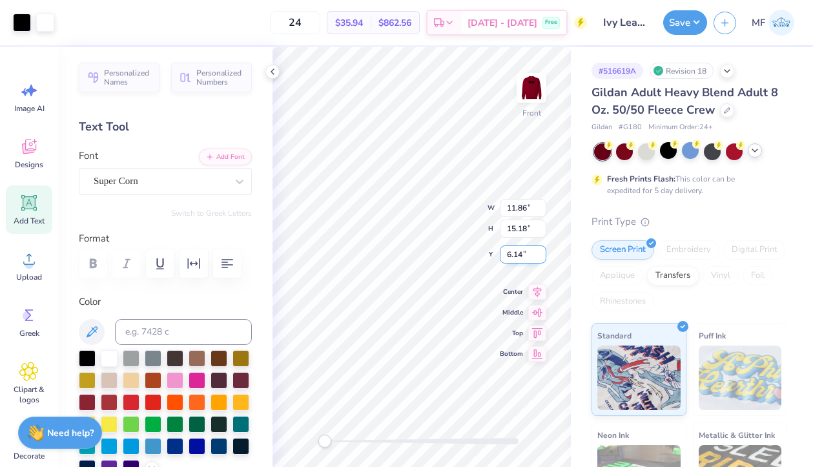
click at [541, 258] on input "6.14" at bounding box center [523, 254] width 47 height 18
click at [541, 258] on input "6.13" at bounding box center [523, 254] width 47 height 18
click at [541, 258] on input "6.12" at bounding box center [523, 254] width 47 height 18
click at [541, 258] on input "6.11" at bounding box center [523, 254] width 47 height 18
click at [541, 258] on input "6.1" at bounding box center [523, 254] width 47 height 18
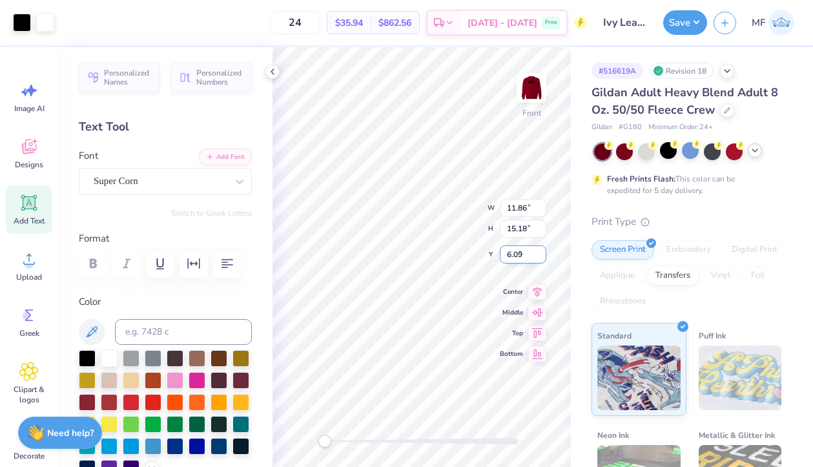
click at [541, 258] on input "6.09" at bounding box center [523, 254] width 47 height 18
click at [541, 258] on input "6.08" at bounding box center [523, 254] width 47 height 18
click at [541, 258] on input "6.07" at bounding box center [523, 254] width 47 height 18
click at [541, 258] on input "6.06" at bounding box center [523, 254] width 47 height 18
click at [541, 258] on input "6.05" at bounding box center [523, 254] width 47 height 18
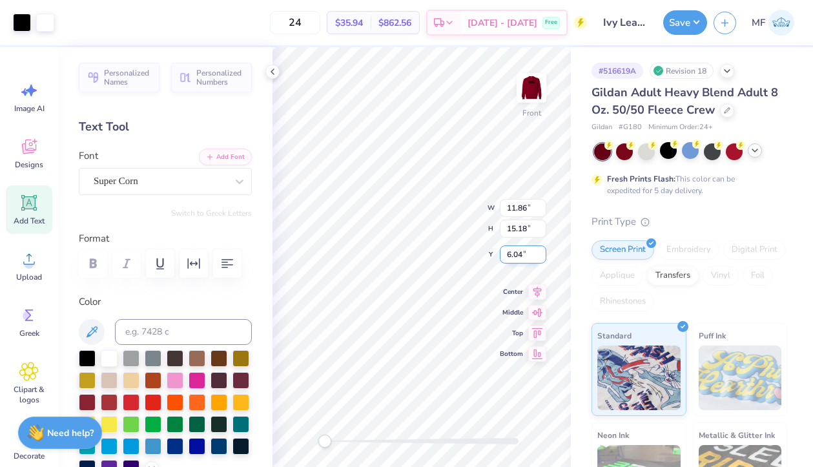
click at [541, 258] on input "6.04" at bounding box center [523, 254] width 47 height 18
click at [541, 258] on input "6.03" at bounding box center [523, 254] width 47 height 18
click at [541, 258] on input "6.02" at bounding box center [523, 254] width 47 height 18
click at [541, 258] on input "6.01" at bounding box center [523, 254] width 47 height 18
click at [541, 258] on input "6" at bounding box center [523, 254] width 47 height 18
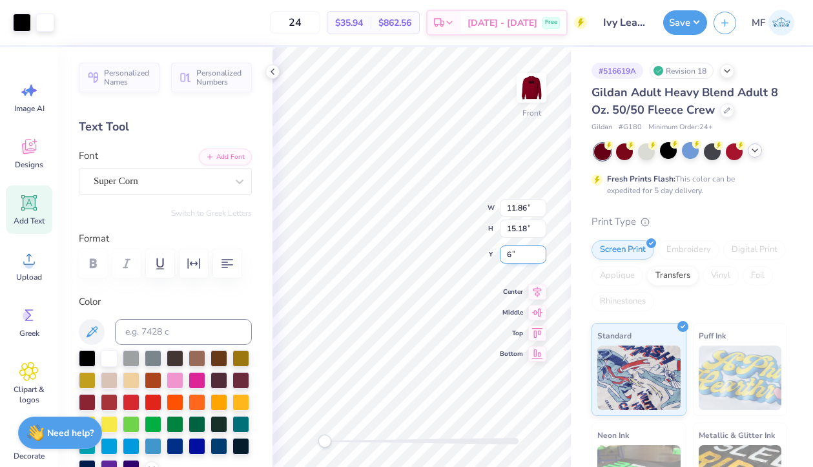
type input "6.00"
click at [686, 20] on button "Save" at bounding box center [685, 20] width 44 height 25
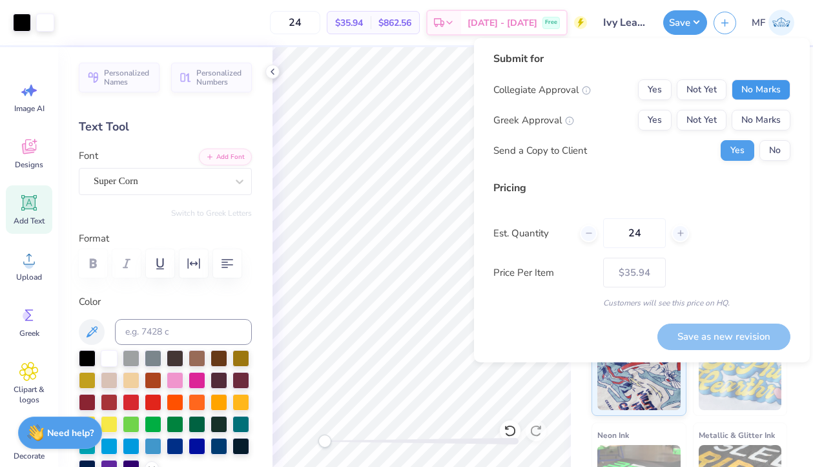
click at [724, 99] on button "No Marks" at bounding box center [761, 89] width 59 height 21
click at [643, 115] on button "Yes" at bounding box center [655, 120] width 34 height 21
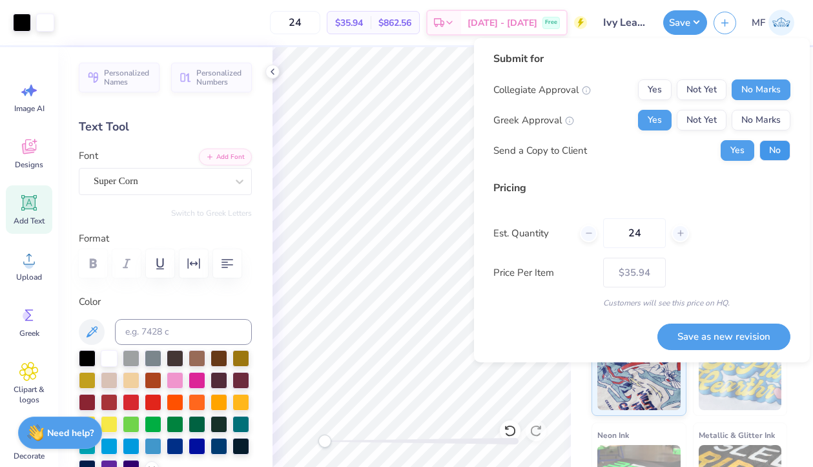
click at [724, 146] on button "No" at bounding box center [775, 150] width 31 height 21
click at [715, 317] on div "Save as new revision" at bounding box center [724, 329] width 133 height 41
click at [715, 326] on button "Save as new revision" at bounding box center [724, 337] width 133 height 26
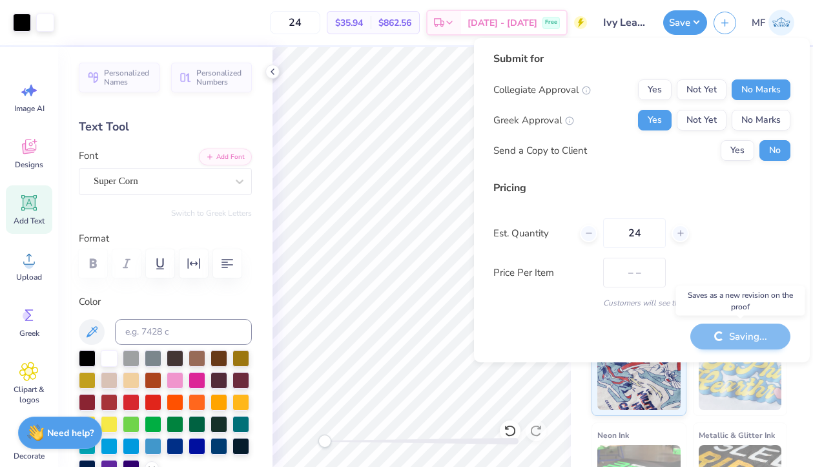
type input "$35.94"
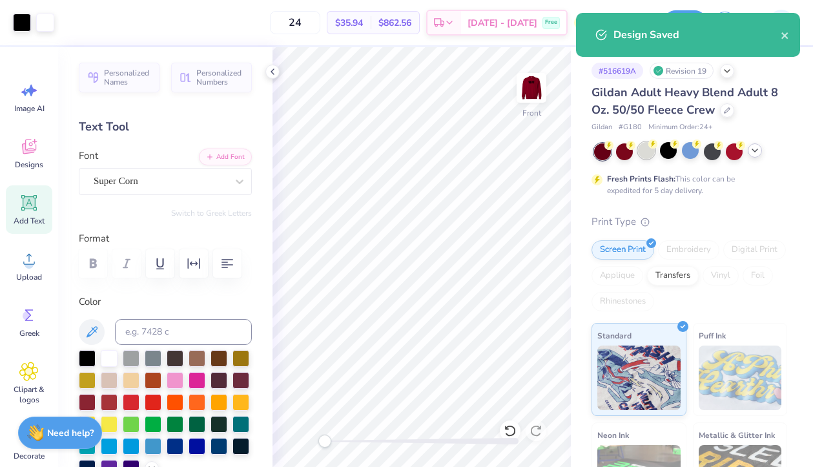
click at [641, 153] on div at bounding box center [646, 150] width 17 height 17
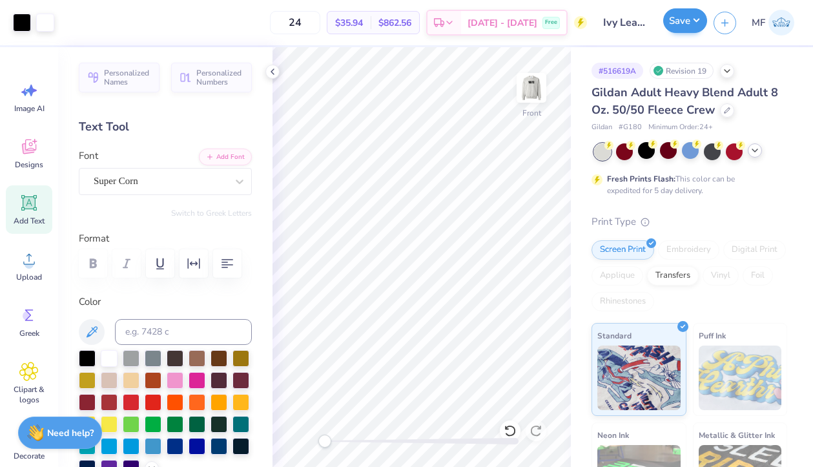
click at [689, 15] on button "Save" at bounding box center [685, 20] width 44 height 25
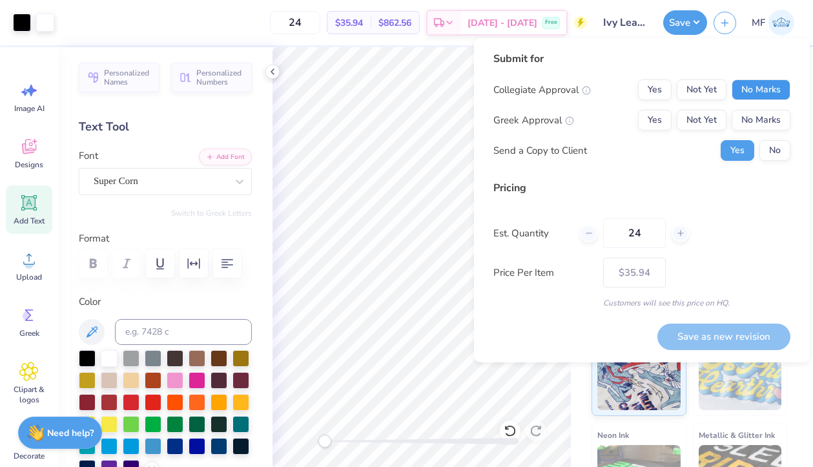
click at [724, 90] on button "No Marks" at bounding box center [761, 89] width 59 height 21
click at [651, 112] on button "Yes" at bounding box center [655, 120] width 34 height 21
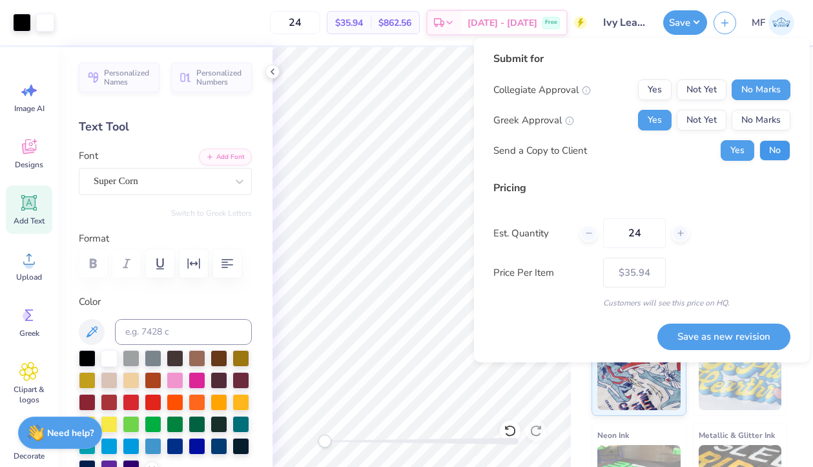
click at [724, 158] on button "No" at bounding box center [775, 150] width 31 height 21
click at [724, 341] on button "Save as new revision" at bounding box center [724, 337] width 133 height 26
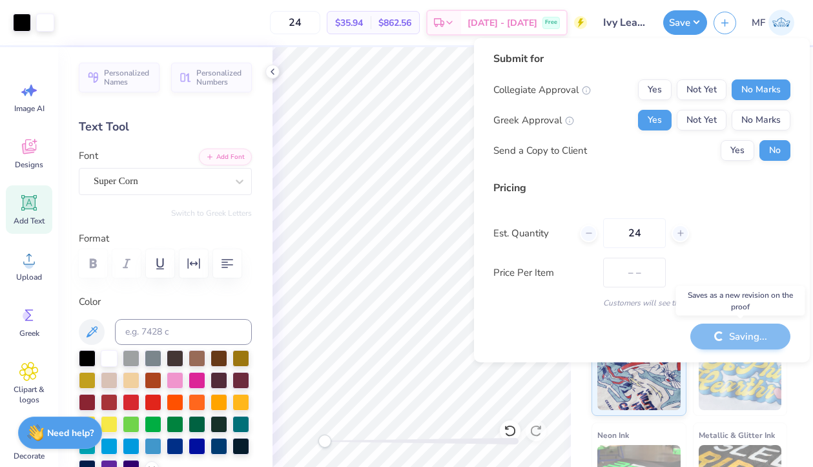
type input "$35.94"
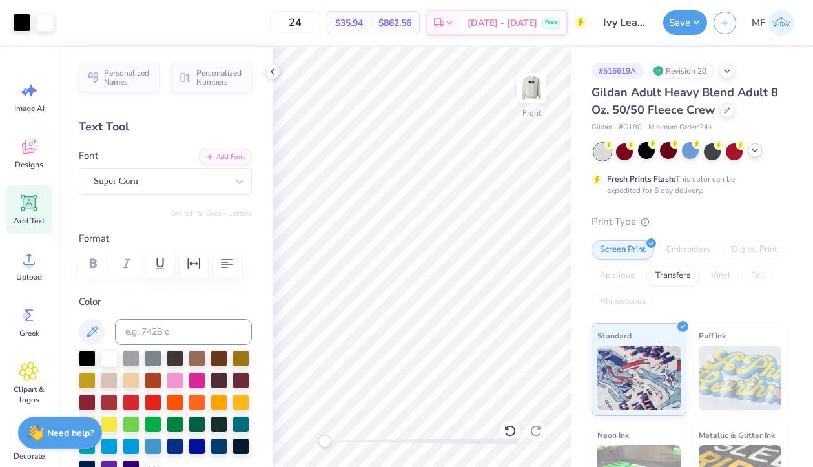
click at [724, 153] on icon at bounding box center [755, 150] width 10 height 10
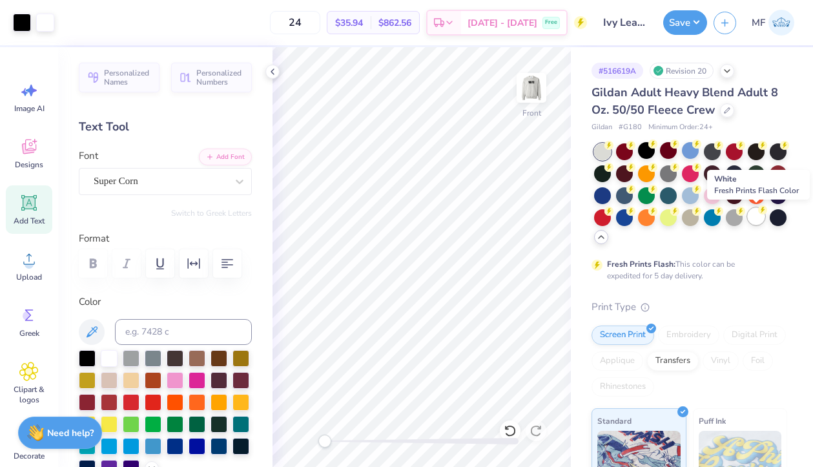
click at [724, 216] on div at bounding box center [756, 216] width 17 height 17
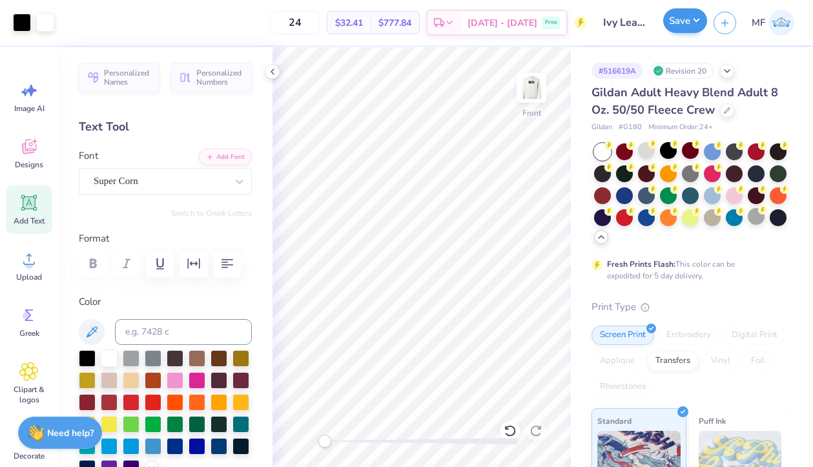
click at [680, 25] on button "Save" at bounding box center [685, 20] width 44 height 25
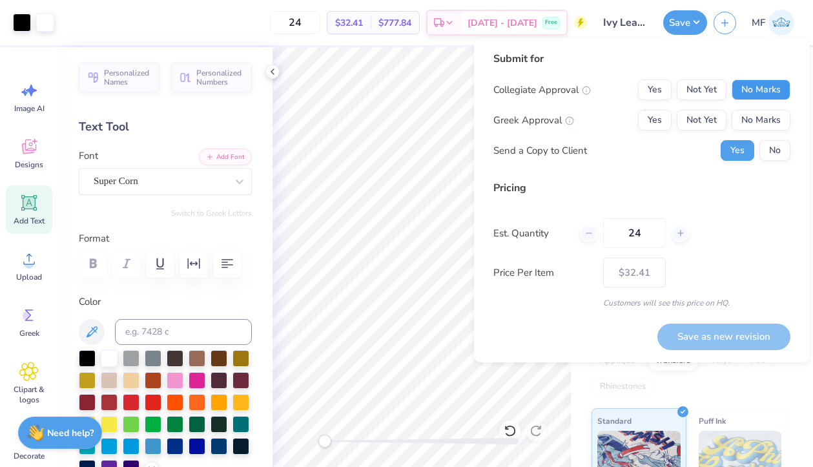
click at [724, 87] on button "No Marks" at bounding box center [761, 89] width 59 height 21
click at [655, 114] on button "Yes" at bounding box center [655, 120] width 34 height 21
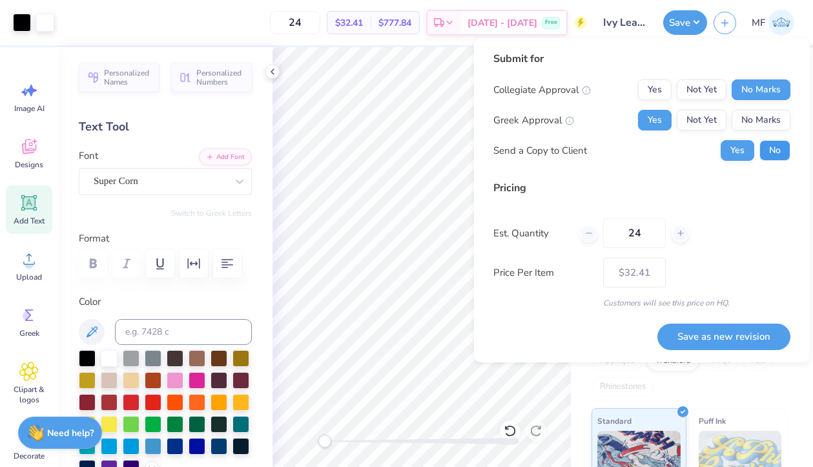
click at [724, 146] on button "No" at bounding box center [775, 150] width 31 height 21
click at [724, 328] on button "Save as new revision" at bounding box center [724, 337] width 133 height 26
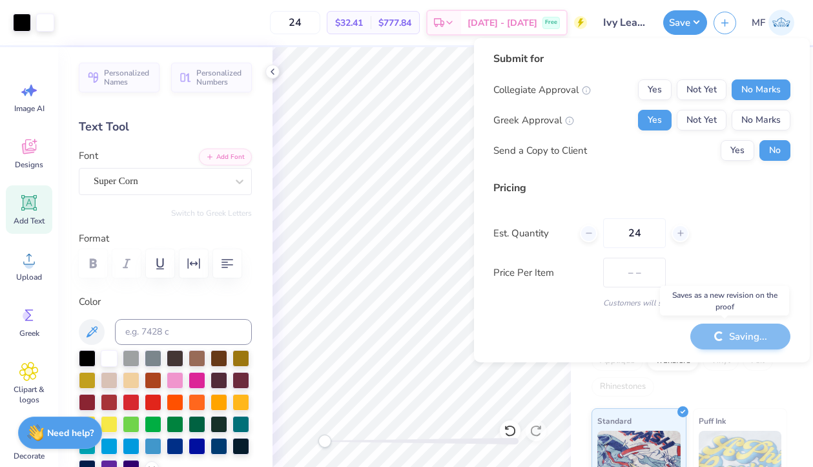
type input "$32.41"
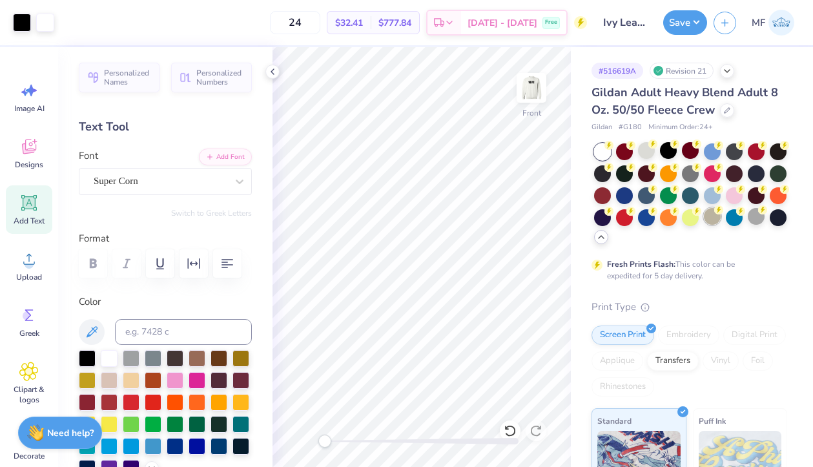
click at [707, 213] on div at bounding box center [712, 216] width 17 height 17
click at [673, 26] on button "Save" at bounding box center [685, 20] width 44 height 25
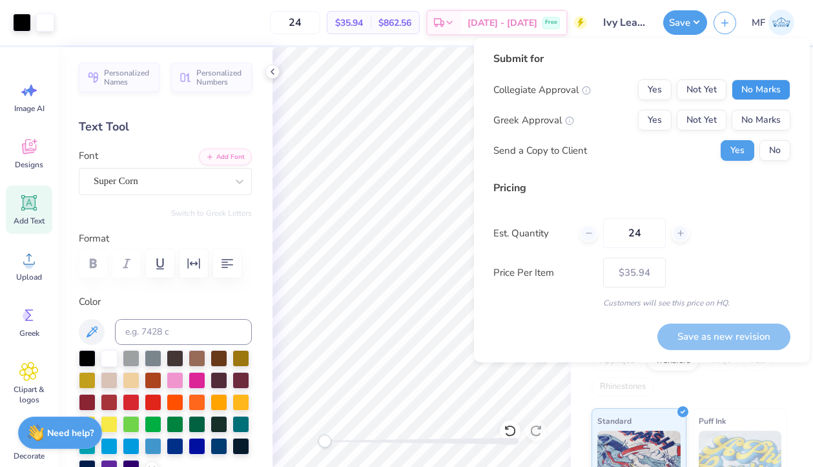
click at [724, 98] on button "No Marks" at bounding box center [761, 89] width 59 height 21
click at [657, 116] on button "Yes" at bounding box center [655, 120] width 34 height 21
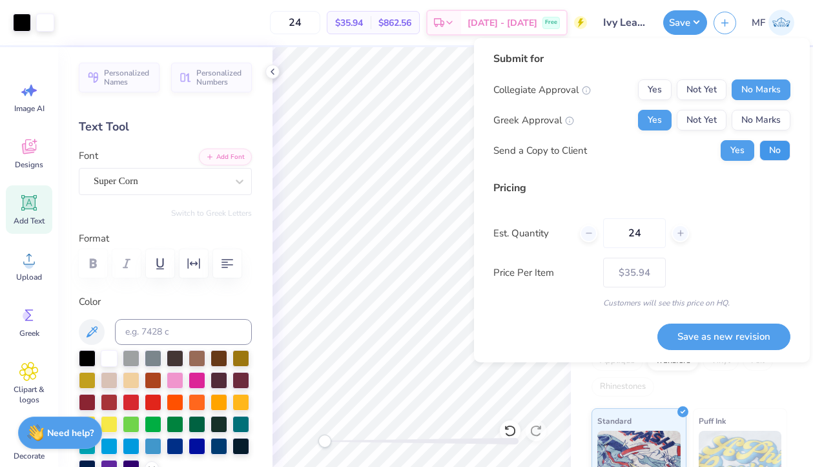
click at [724, 153] on button "No" at bounding box center [775, 150] width 31 height 21
click at [721, 340] on button "Save as new revision" at bounding box center [724, 337] width 133 height 26
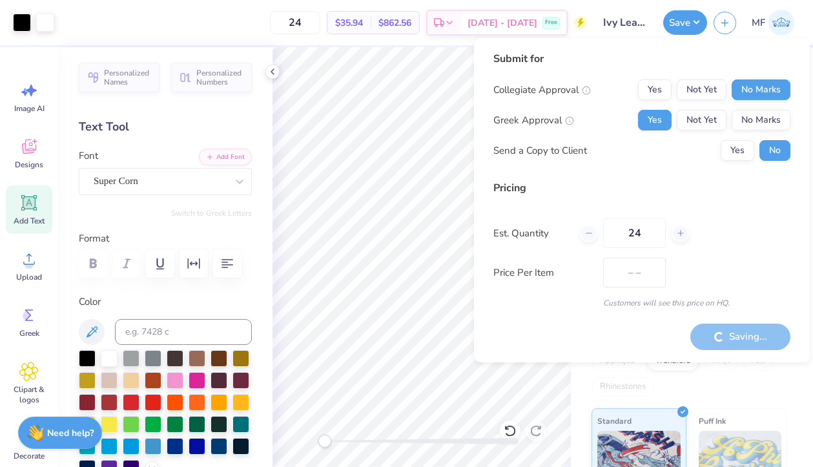
type input "$35.94"
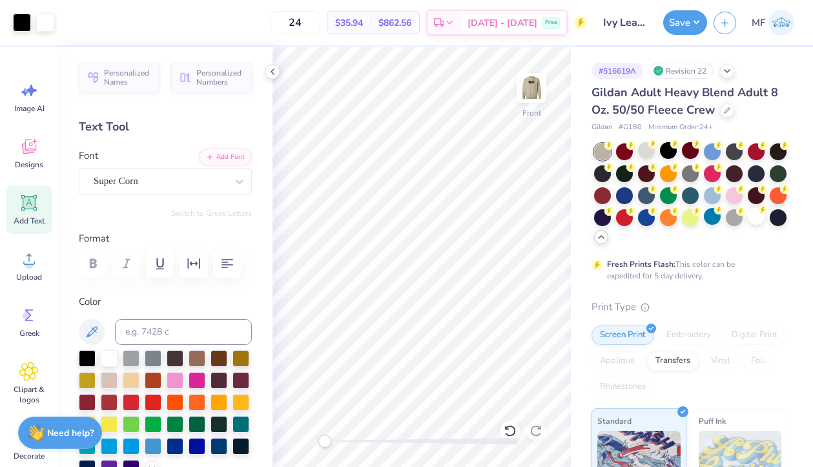
click at [287, 0] on div "24 $35.94 Per Item $862.56 Total Est. Delivery Sep 21 - 24 Free" at bounding box center [324, 22] width 527 height 45
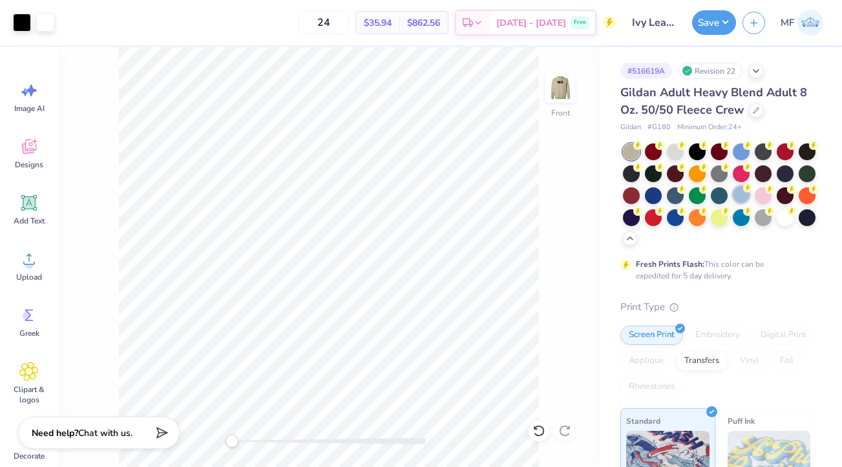
click at [724, 191] on div at bounding box center [741, 194] width 17 height 17
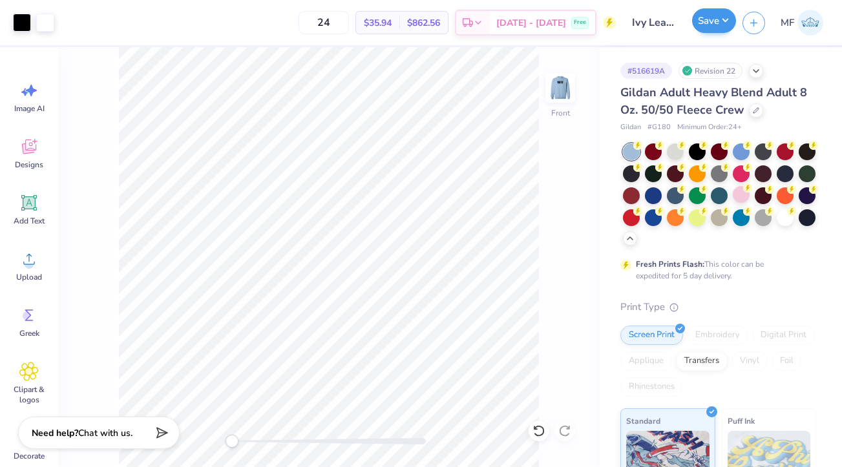
click at [708, 19] on button "Save" at bounding box center [714, 20] width 44 height 25
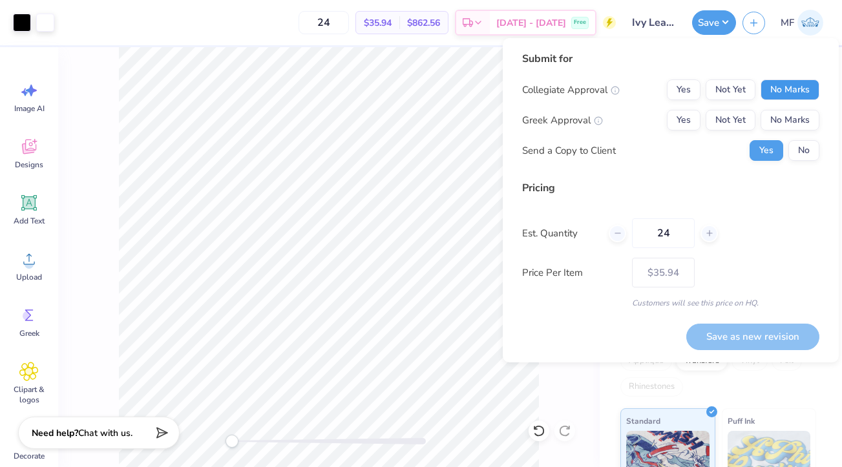
click at [724, 97] on button "No Marks" at bounding box center [789, 89] width 59 height 21
click at [677, 112] on button "Yes" at bounding box center [684, 120] width 34 height 21
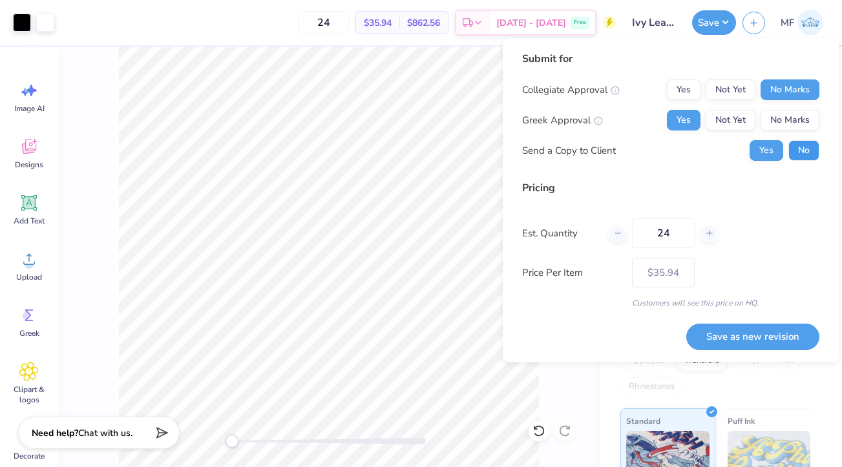
click at [724, 147] on button "No" at bounding box center [803, 150] width 31 height 21
click at [724, 335] on button "Save as new revision" at bounding box center [752, 337] width 133 height 26
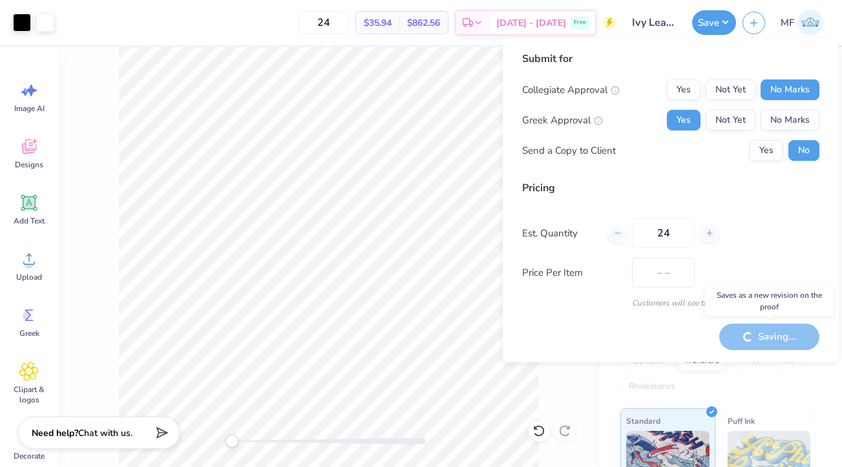
type input "$35.94"
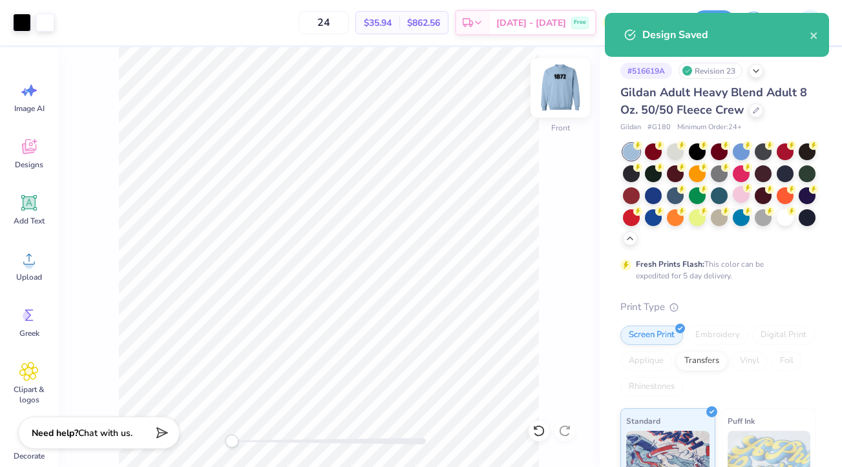
click at [574, 81] on img at bounding box center [560, 88] width 52 height 52
